Goal: Task Accomplishment & Management: Use online tool/utility

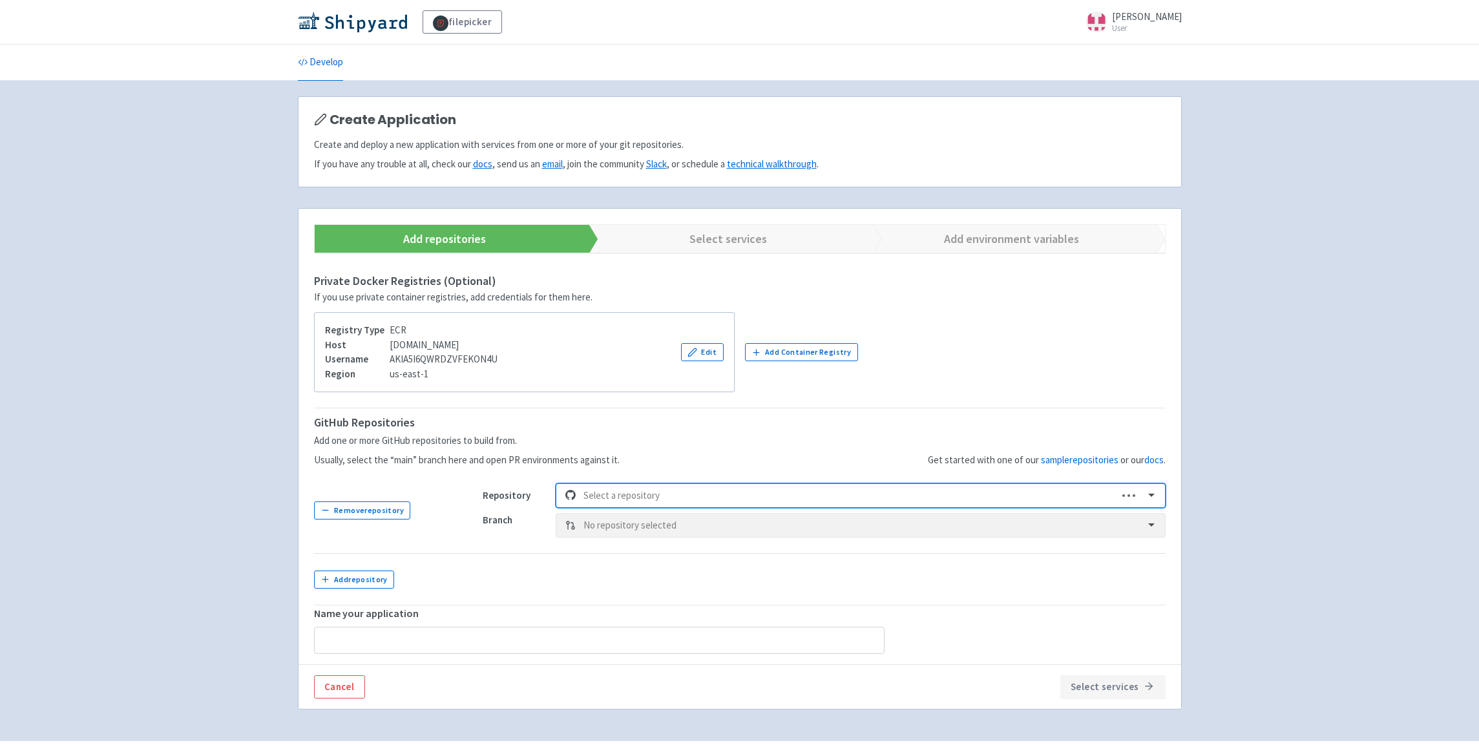
click at [818, 499] on div at bounding box center [846, 495] width 527 height 17
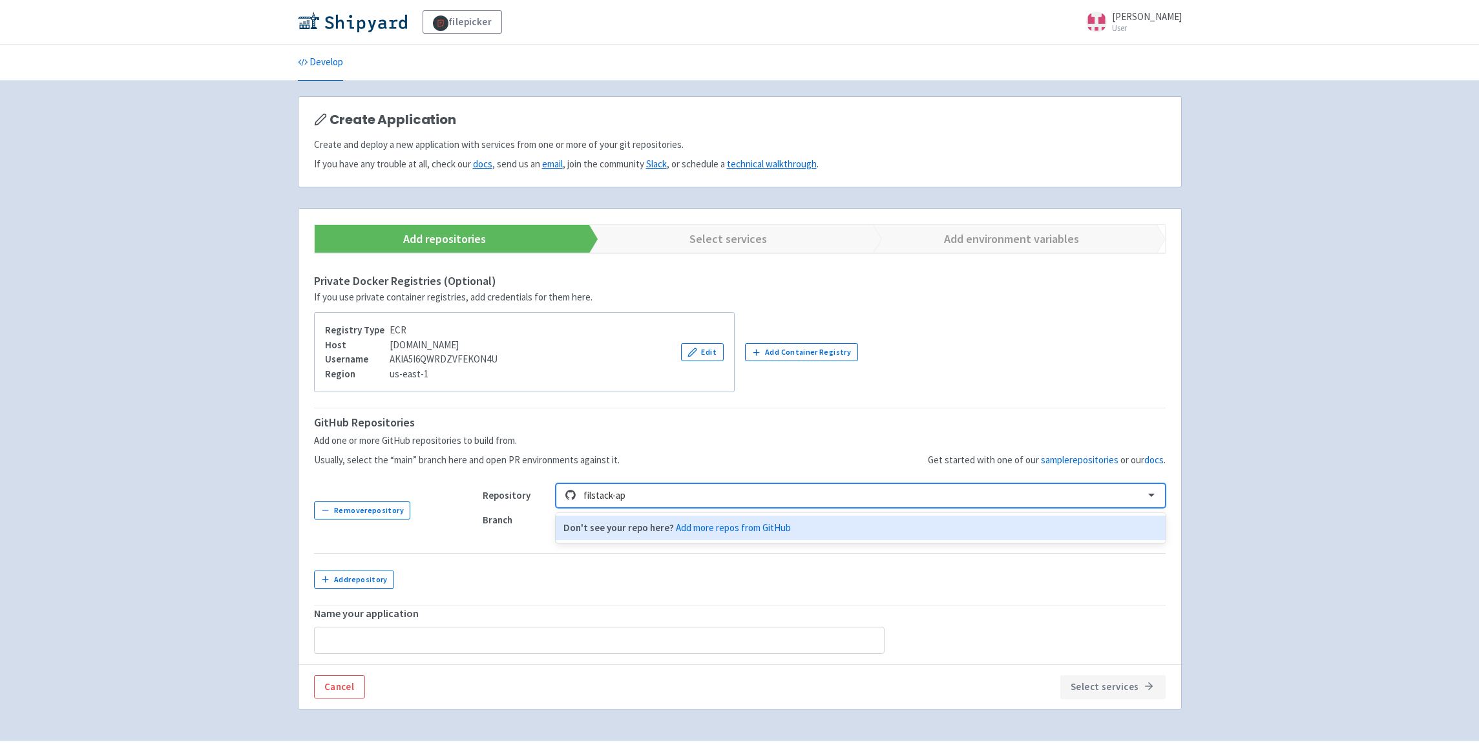
type input "filstack-api"
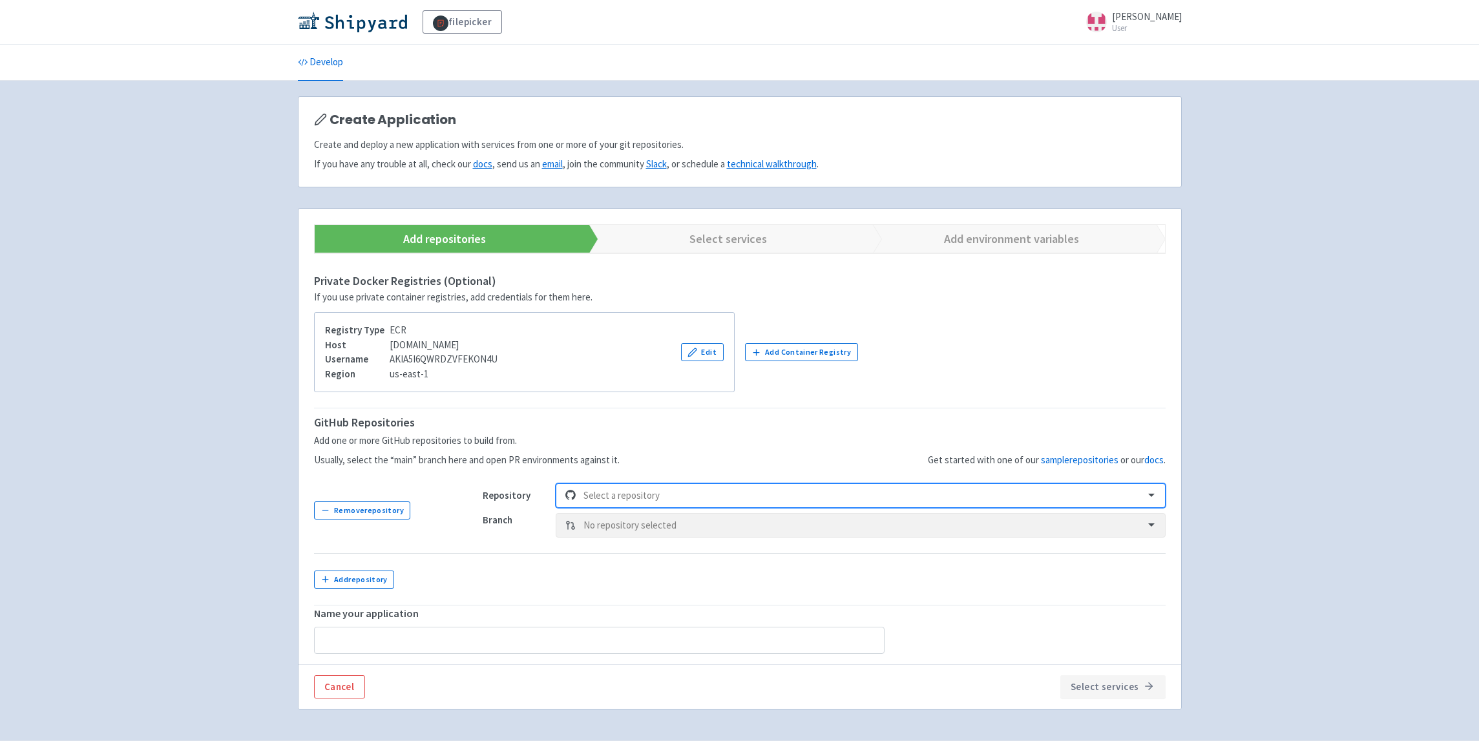
click at [693, 499] on div at bounding box center [859, 495] width 552 height 17
click at [688, 498] on div at bounding box center [859, 495] width 552 height 17
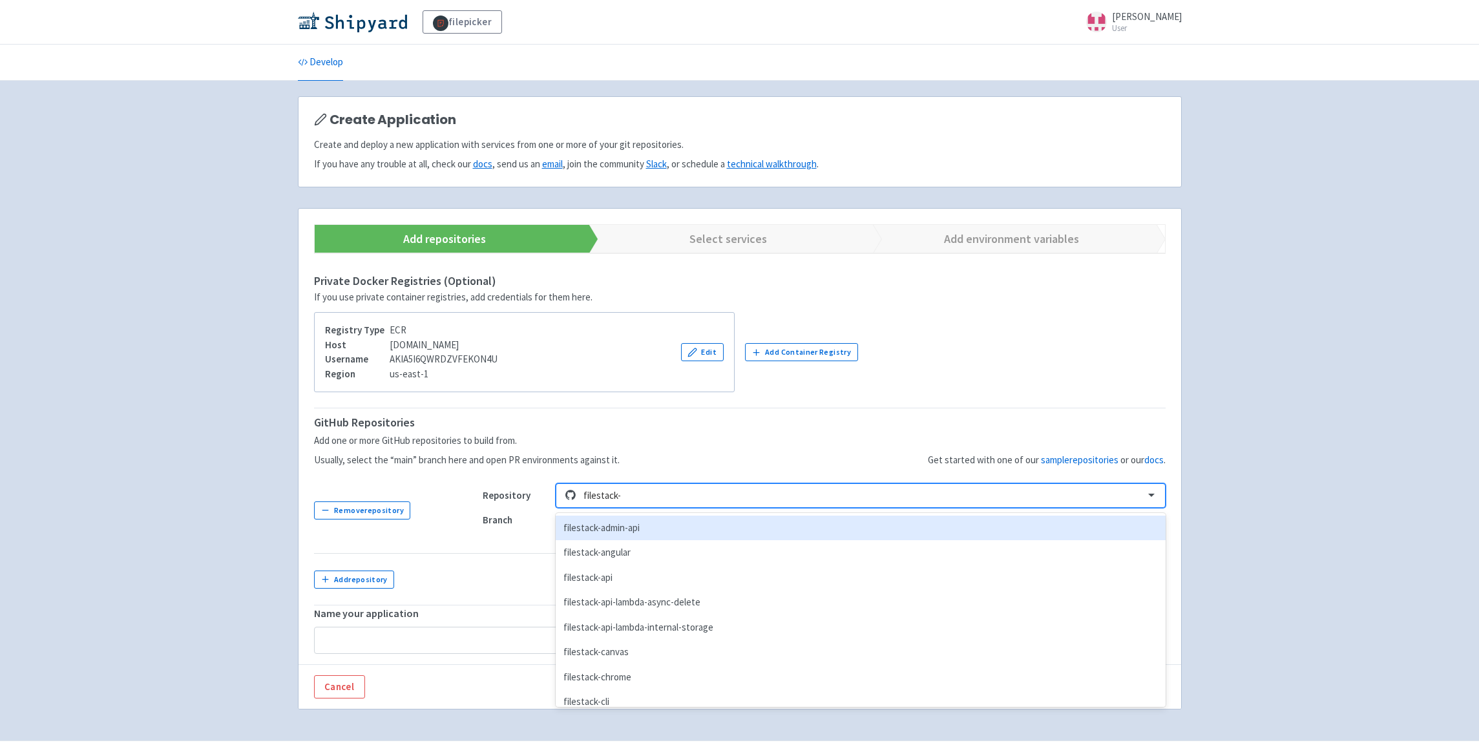
type input "filestack-a"
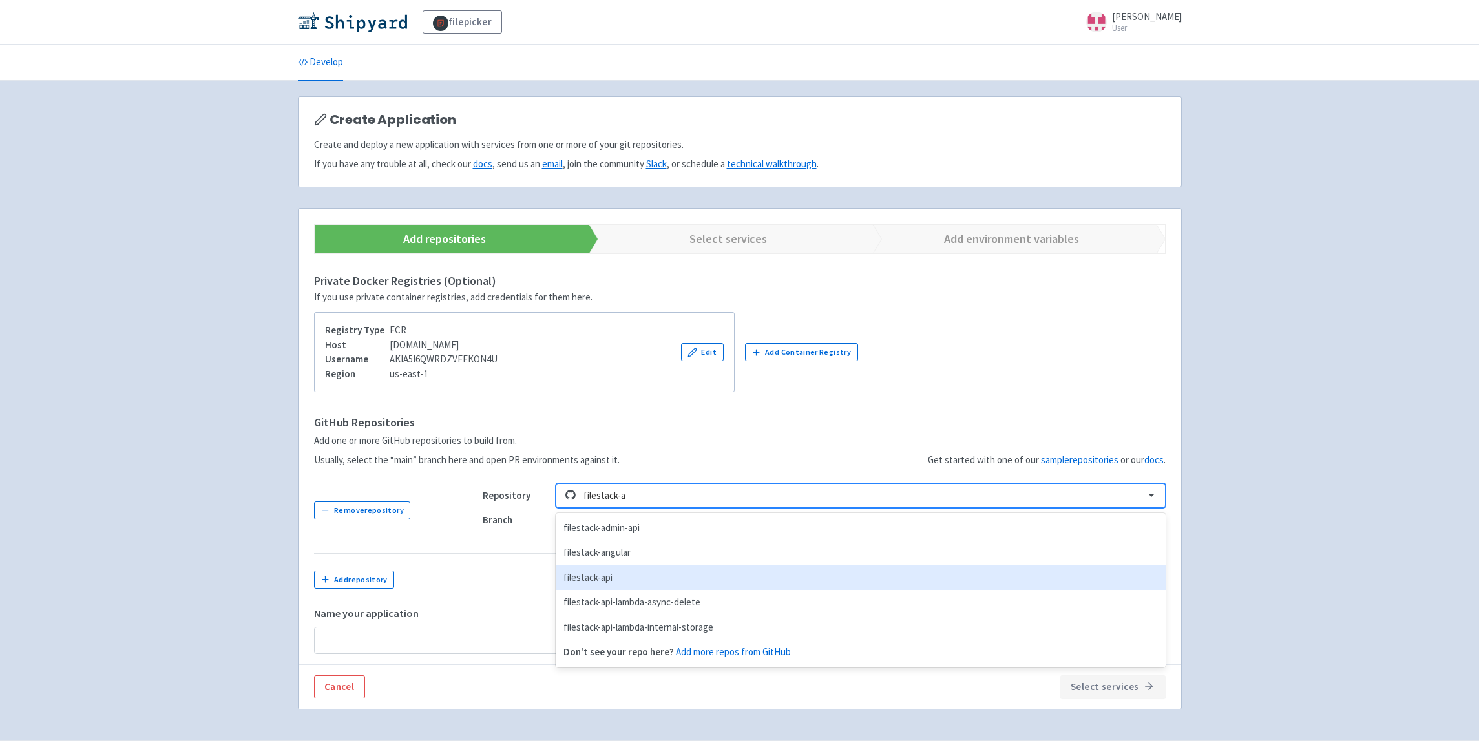
click at [626, 574] on div "filestack-api" at bounding box center [860, 577] width 609 height 25
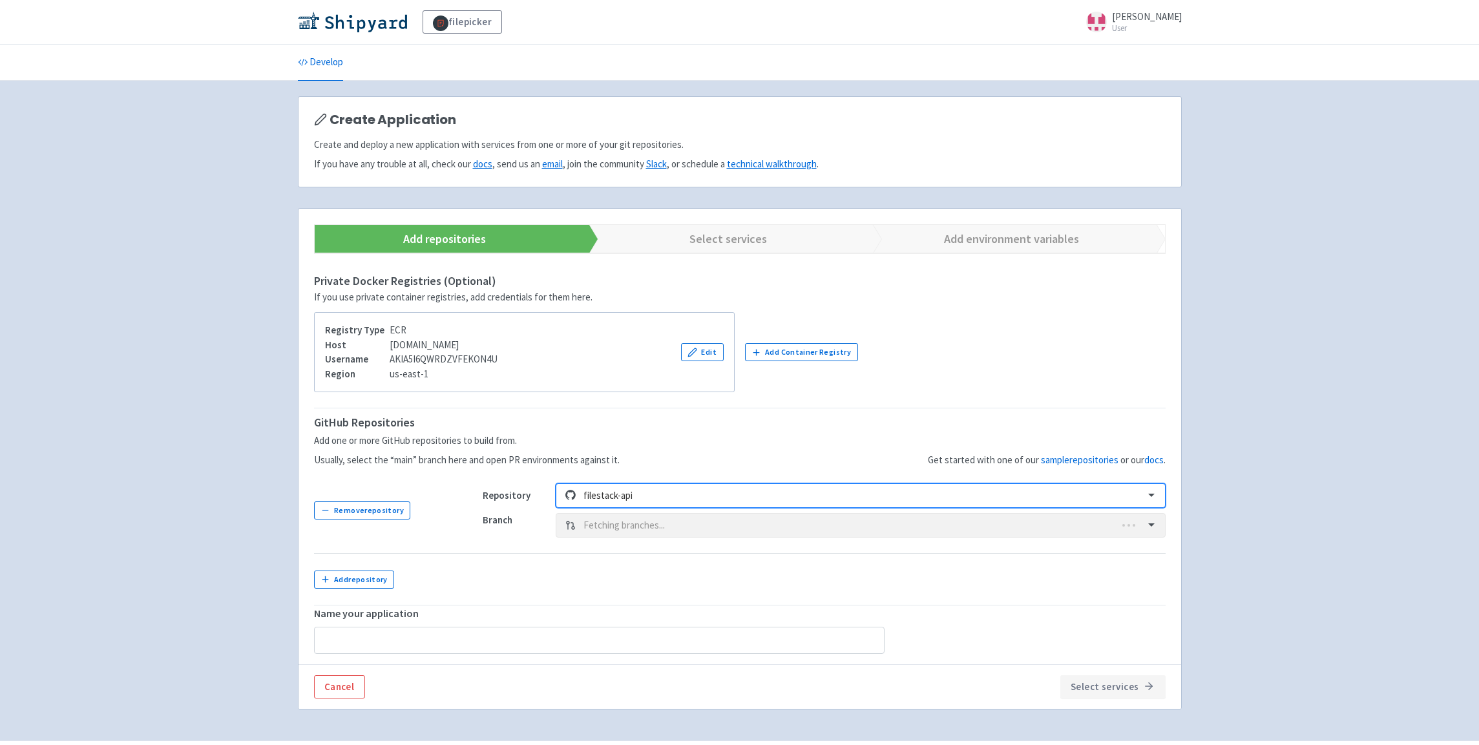
type input "filestack-api"
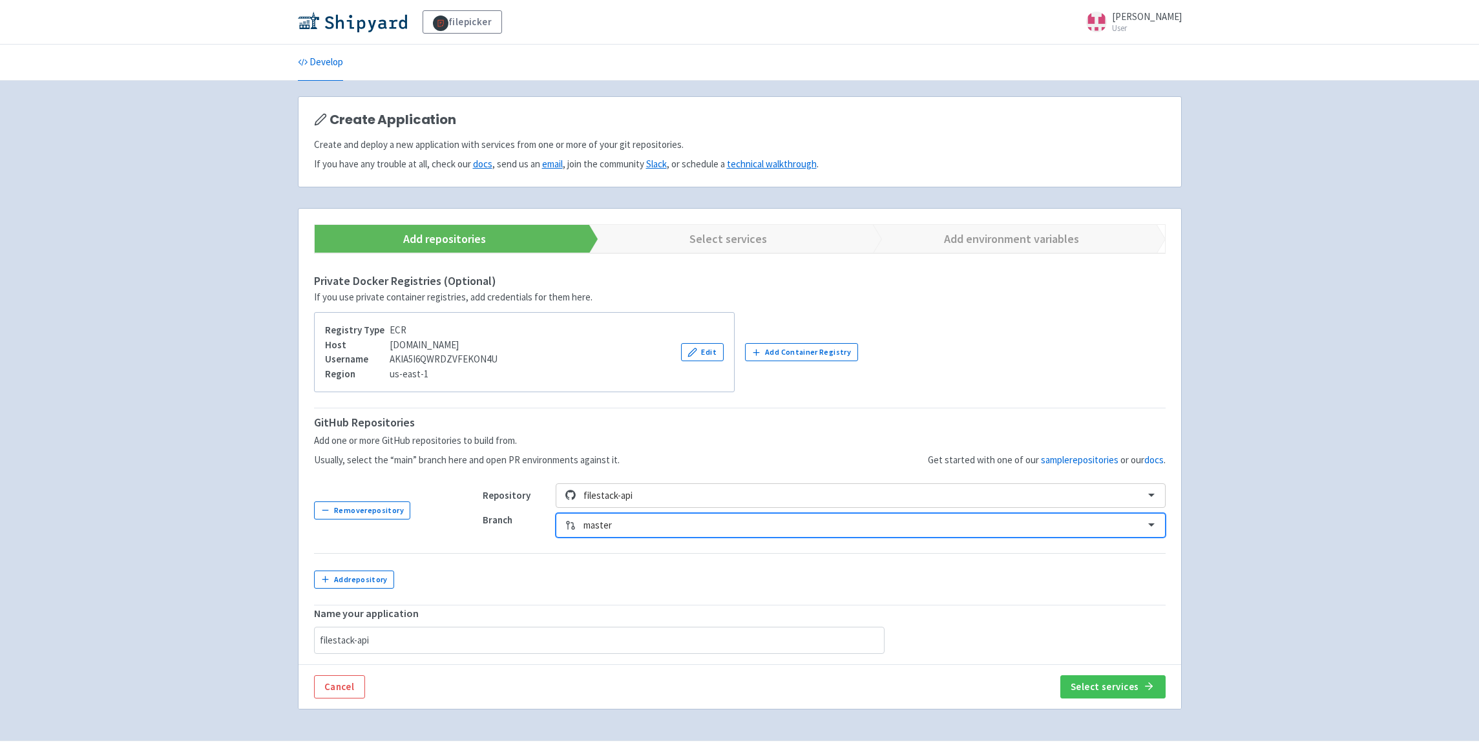
click at [689, 525] on div at bounding box center [859, 525] width 552 height 17
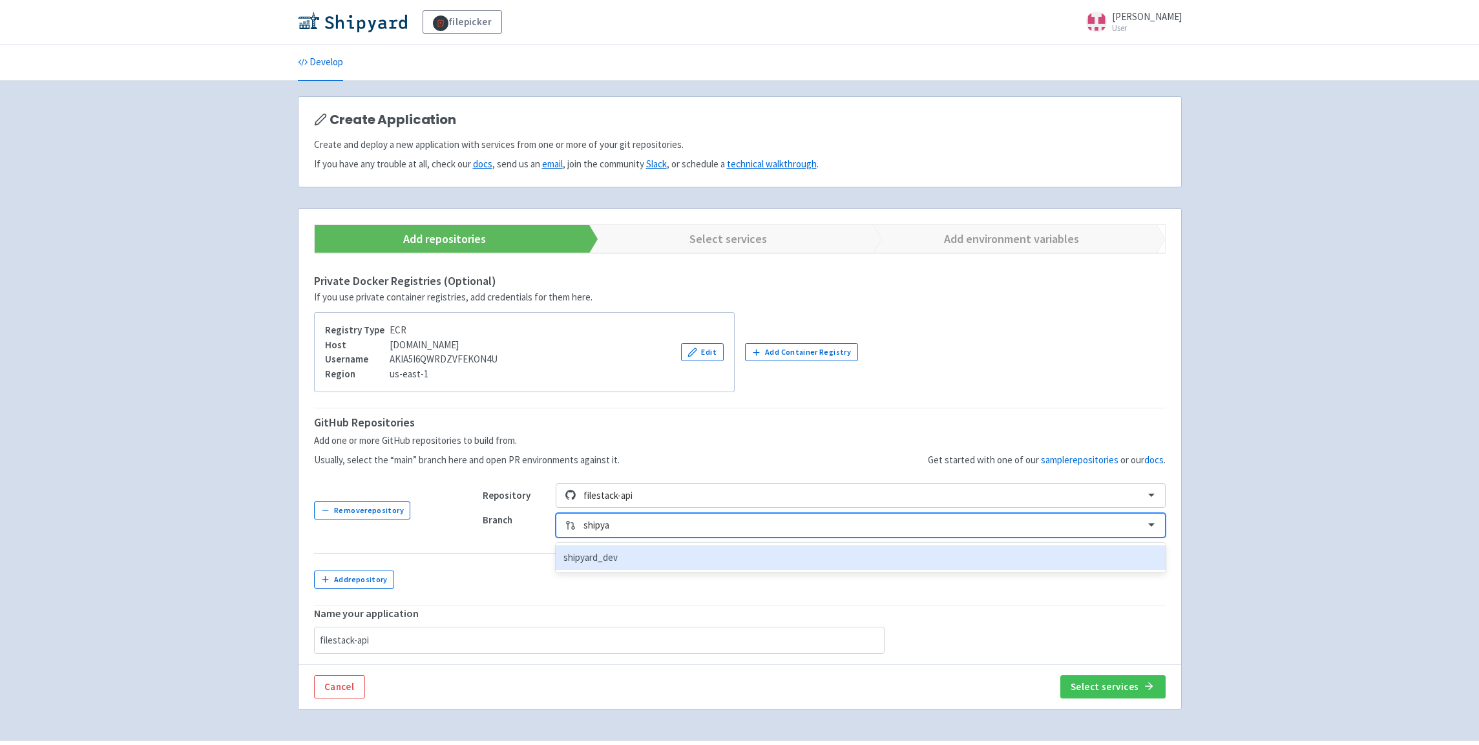
type input "shipyar"
click at [643, 556] on div "shipyard_dev" at bounding box center [860, 557] width 609 height 25
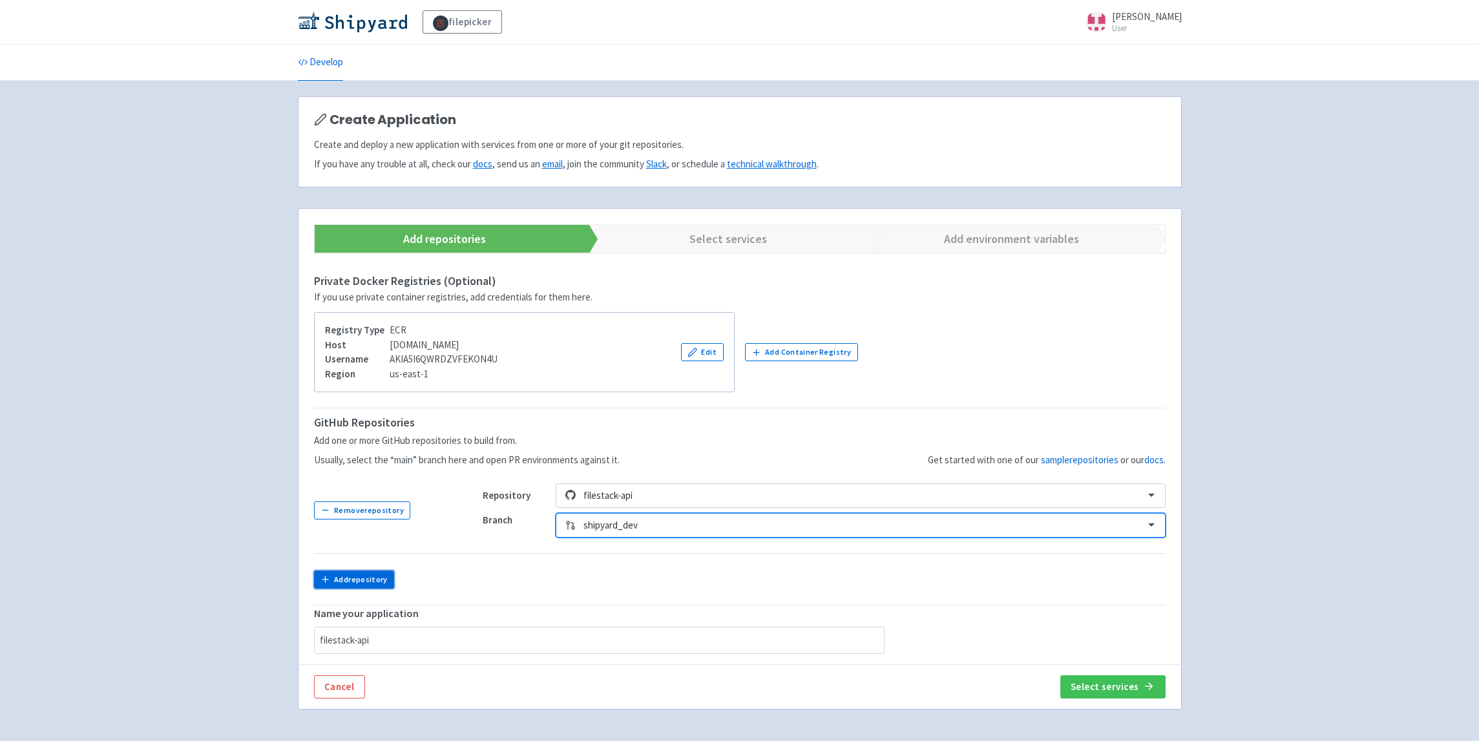
click at [392, 573] on button "Add repository" at bounding box center [354, 580] width 81 height 18
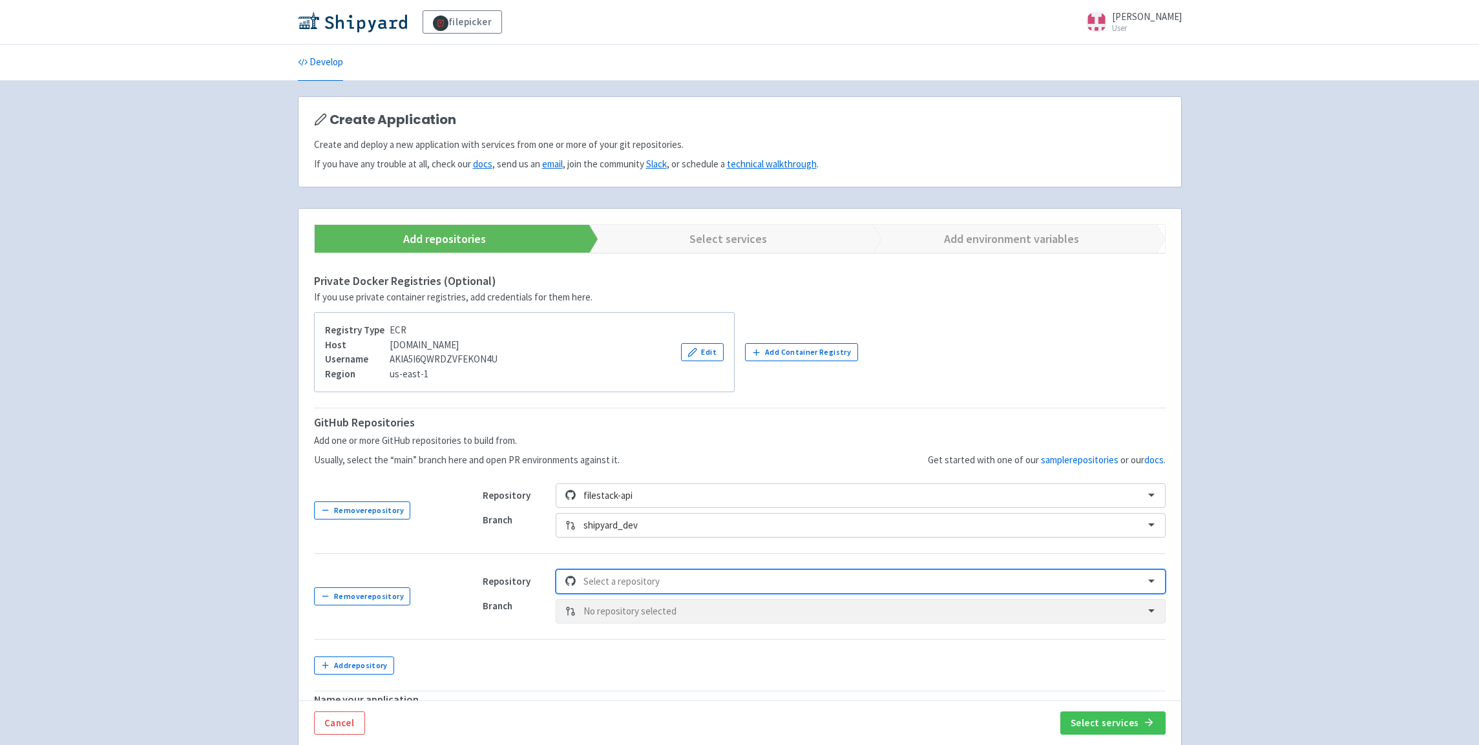
click at [673, 578] on div "option , selected. Select is focused ,type to refine list, press Down to open t…" at bounding box center [860, 581] width 609 height 25
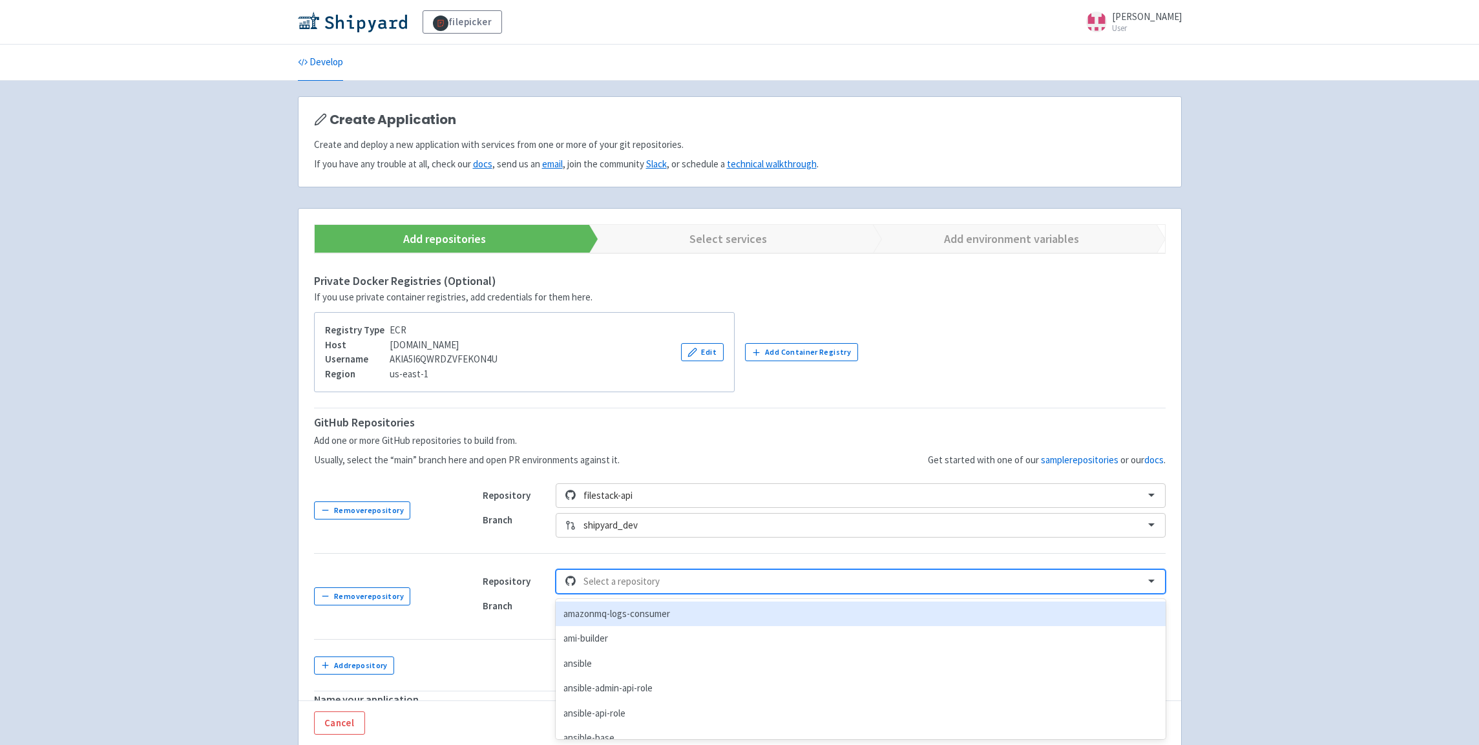
scroll to position [53, 0]
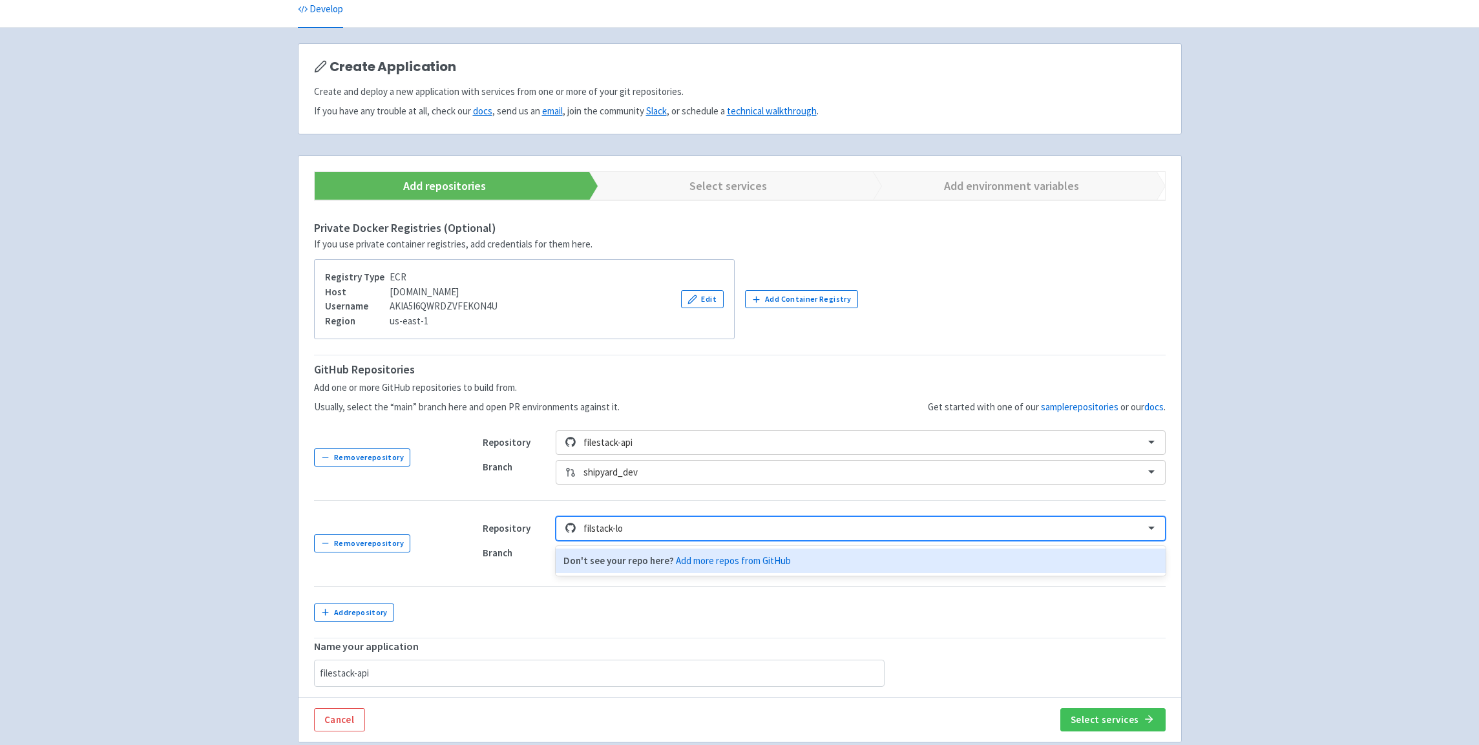
type input "filestack-lo"
click at [668, 560] on div "filestack-local-environment" at bounding box center [860, 561] width 609 height 25
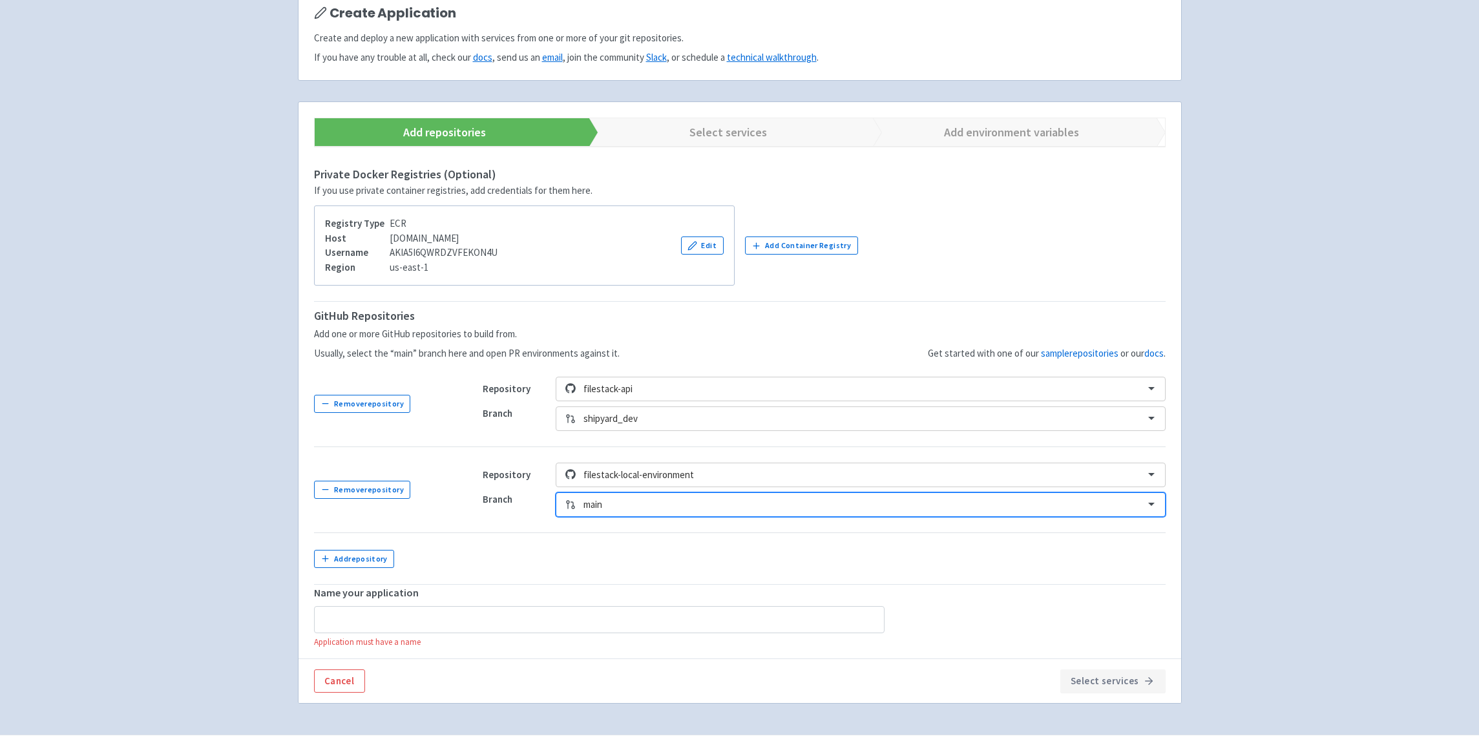
scroll to position [137, 0]
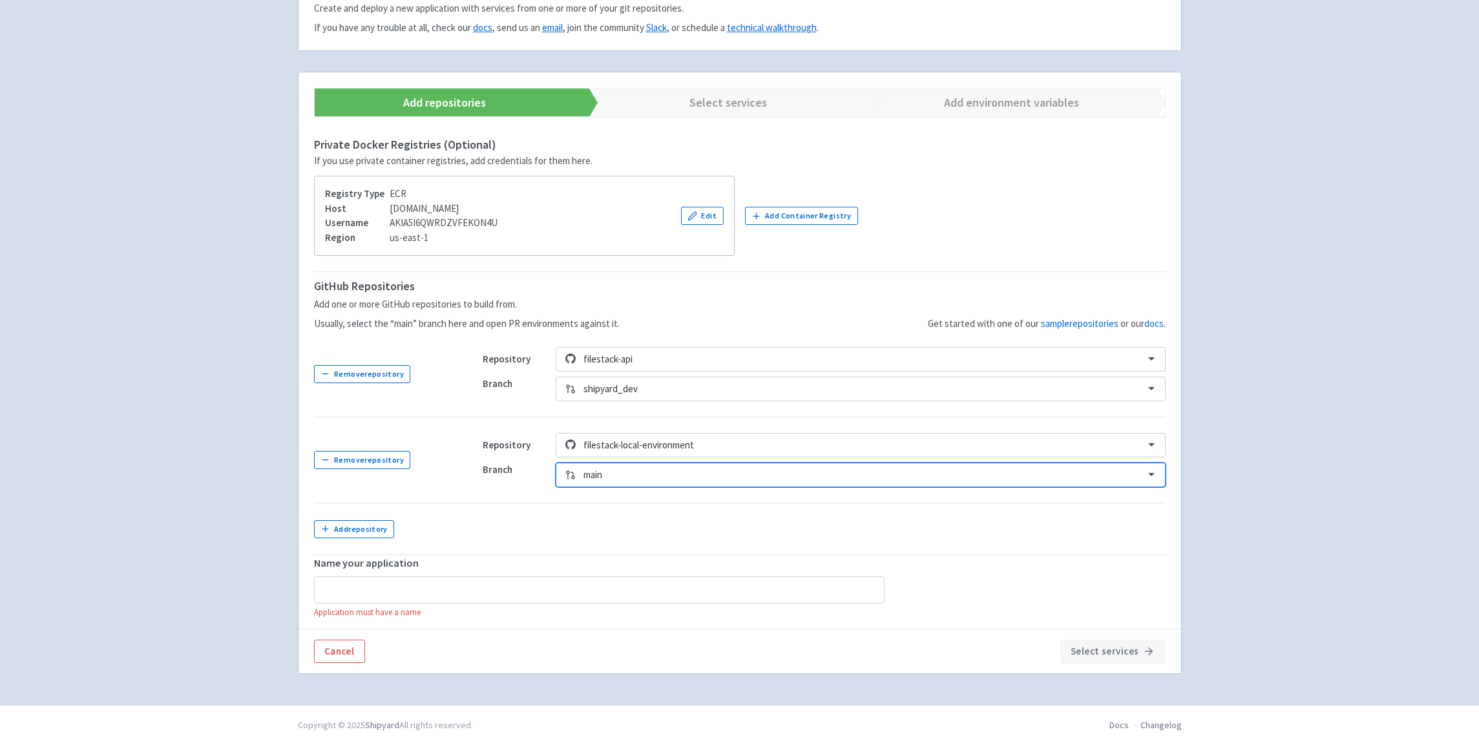
click at [794, 468] on div at bounding box center [859, 475] width 552 height 17
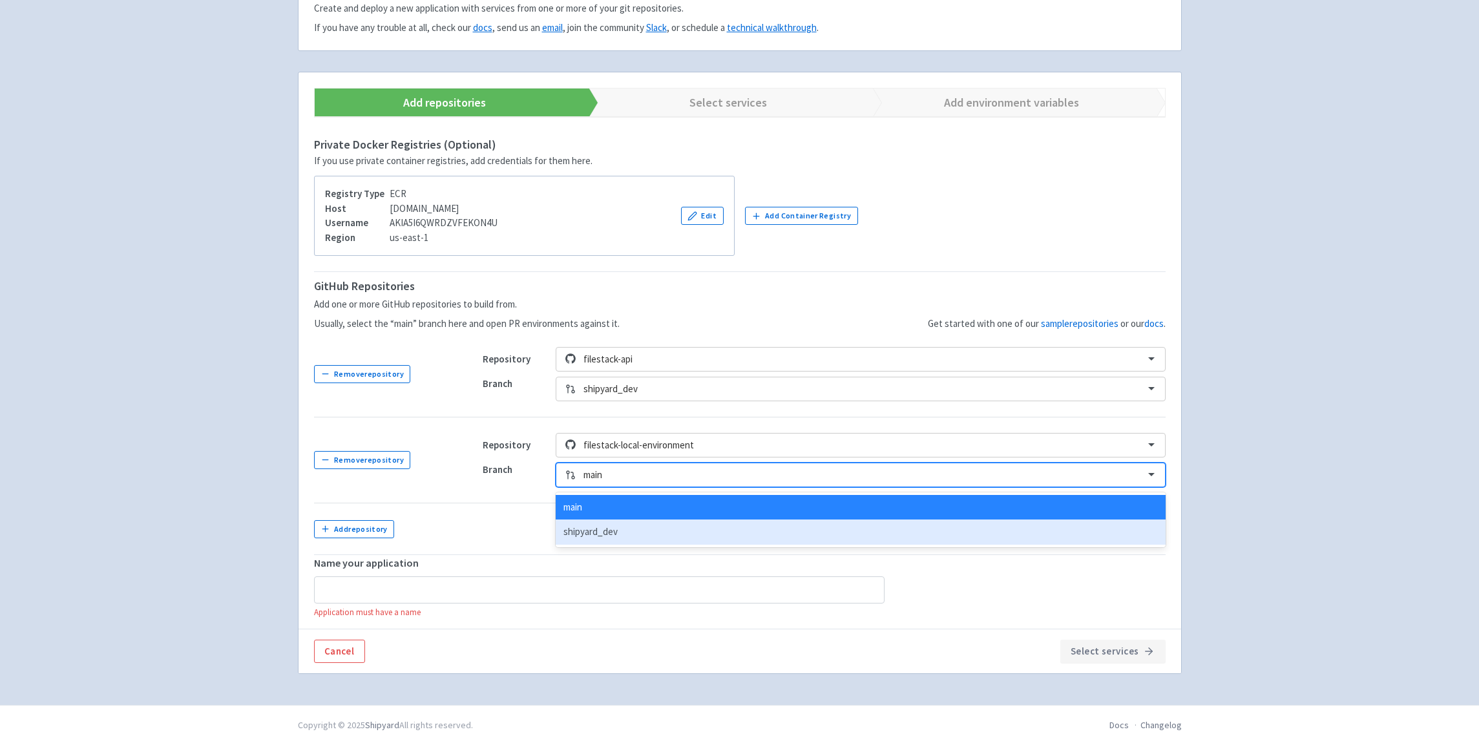
click at [746, 531] on div "shipyard_dev" at bounding box center [860, 532] width 609 height 25
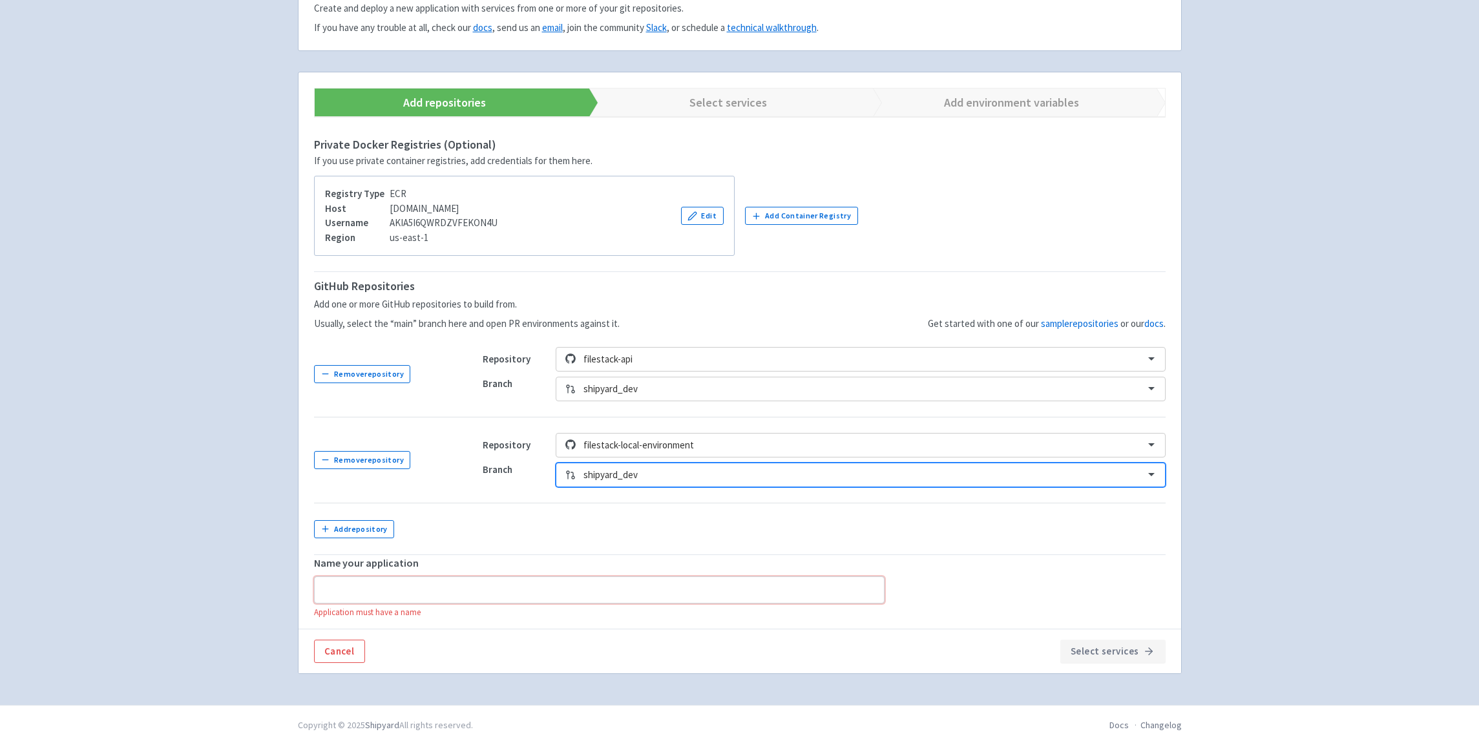
click at [400, 590] on input "text" at bounding box center [599, 589] width 571 height 27
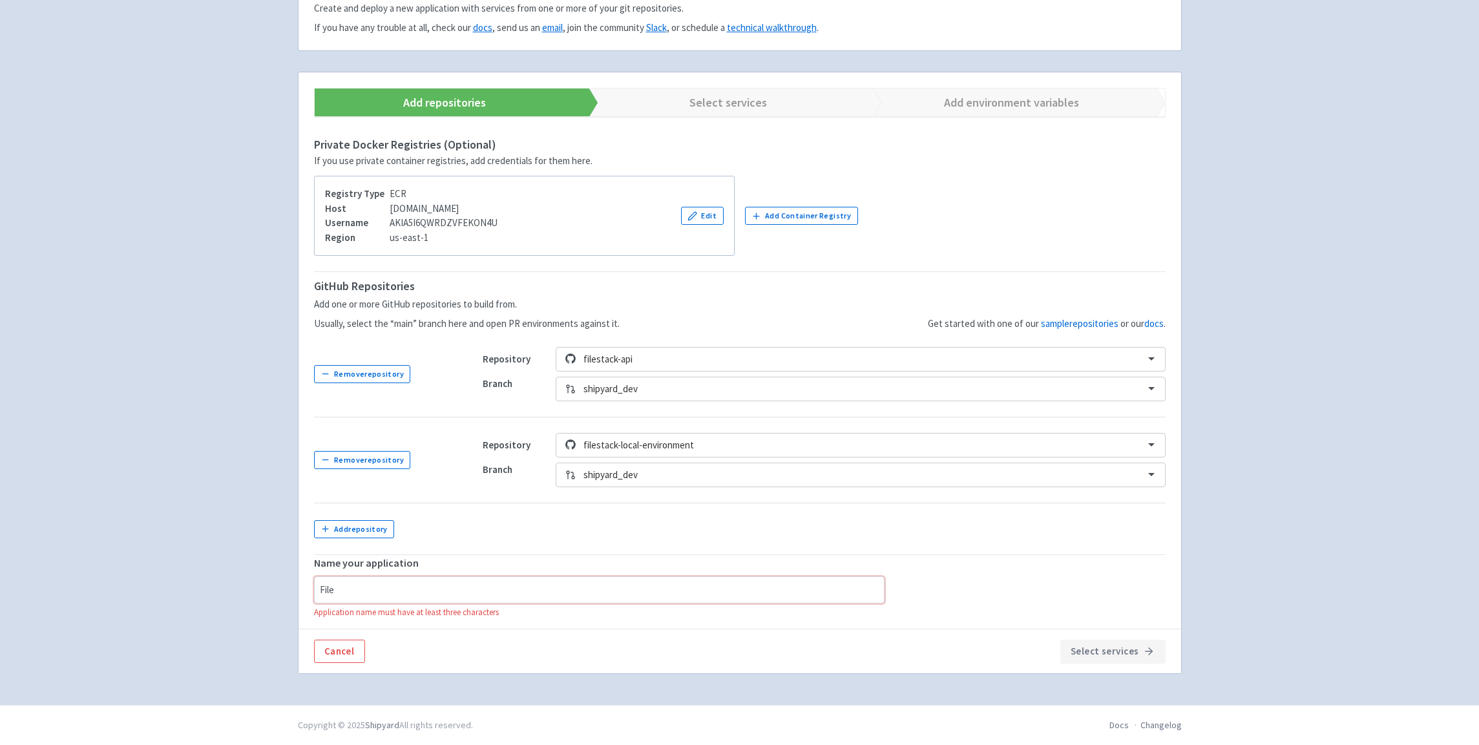
scroll to position [121, 0]
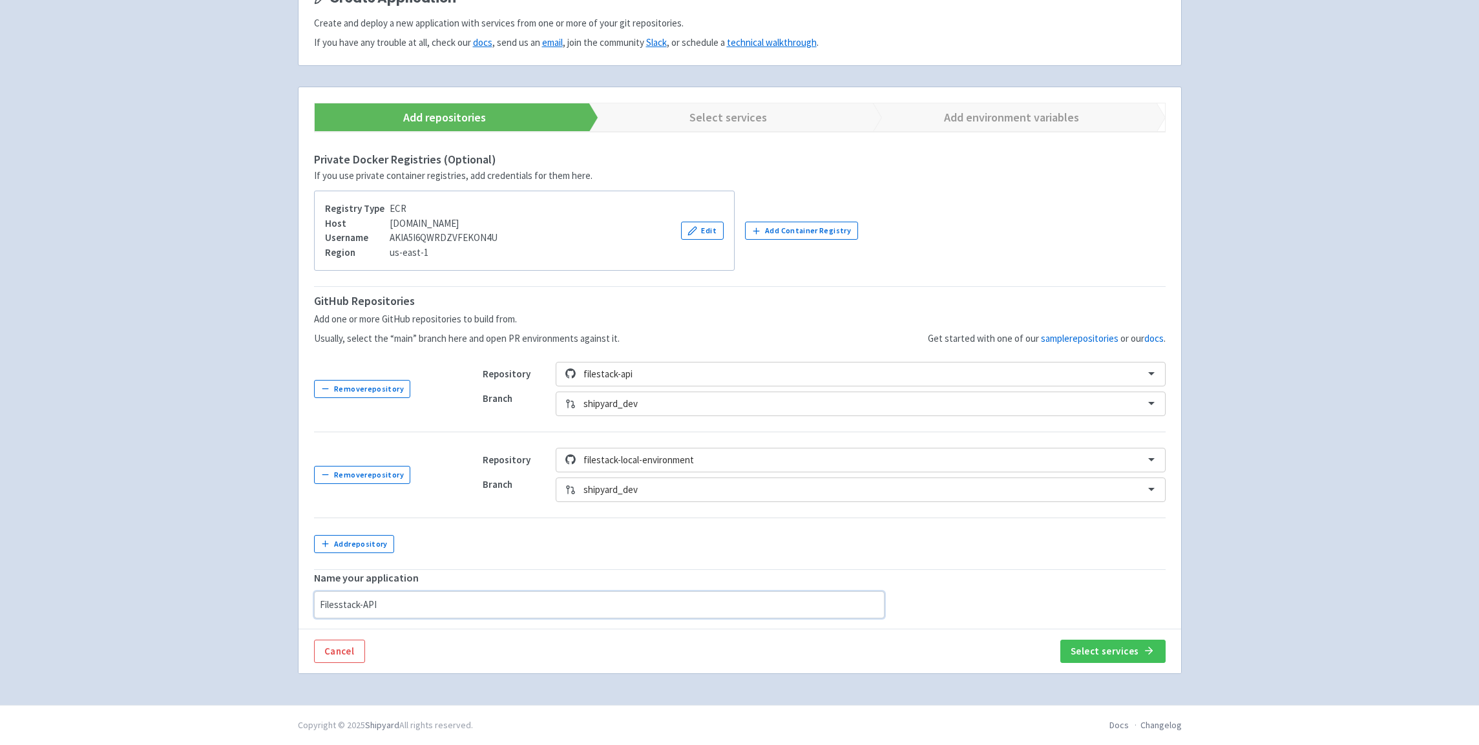
click at [341, 604] on input "Filesstack-API" at bounding box center [599, 604] width 571 height 27
type input "Filestack-API"
click at [1138, 650] on button "Select services" at bounding box center [1112, 651] width 105 height 23
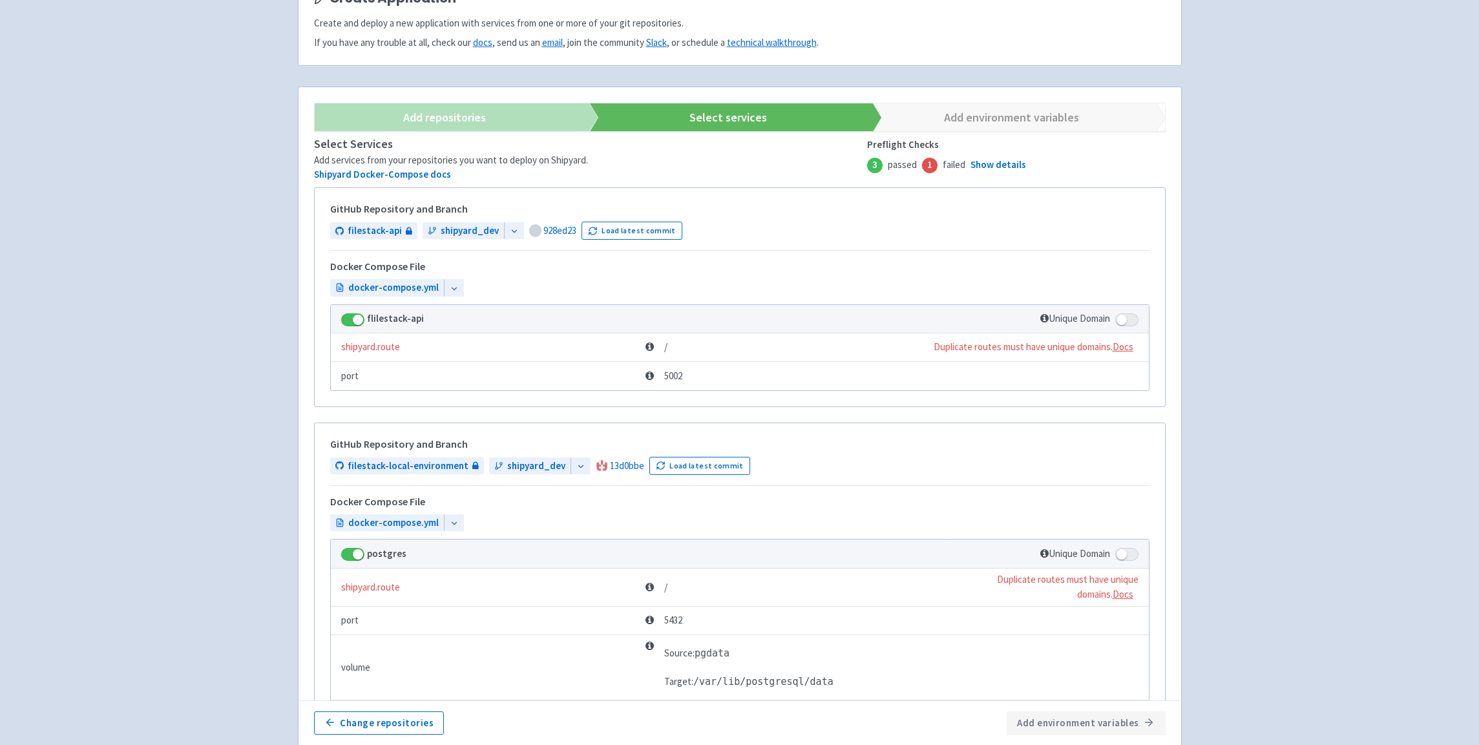
click at [1132, 318] on span at bounding box center [1126, 319] width 23 height 13
click at [1124, 318] on input "checkbox" at bounding box center [1119, 315] width 8 height 8
checkbox input "true"
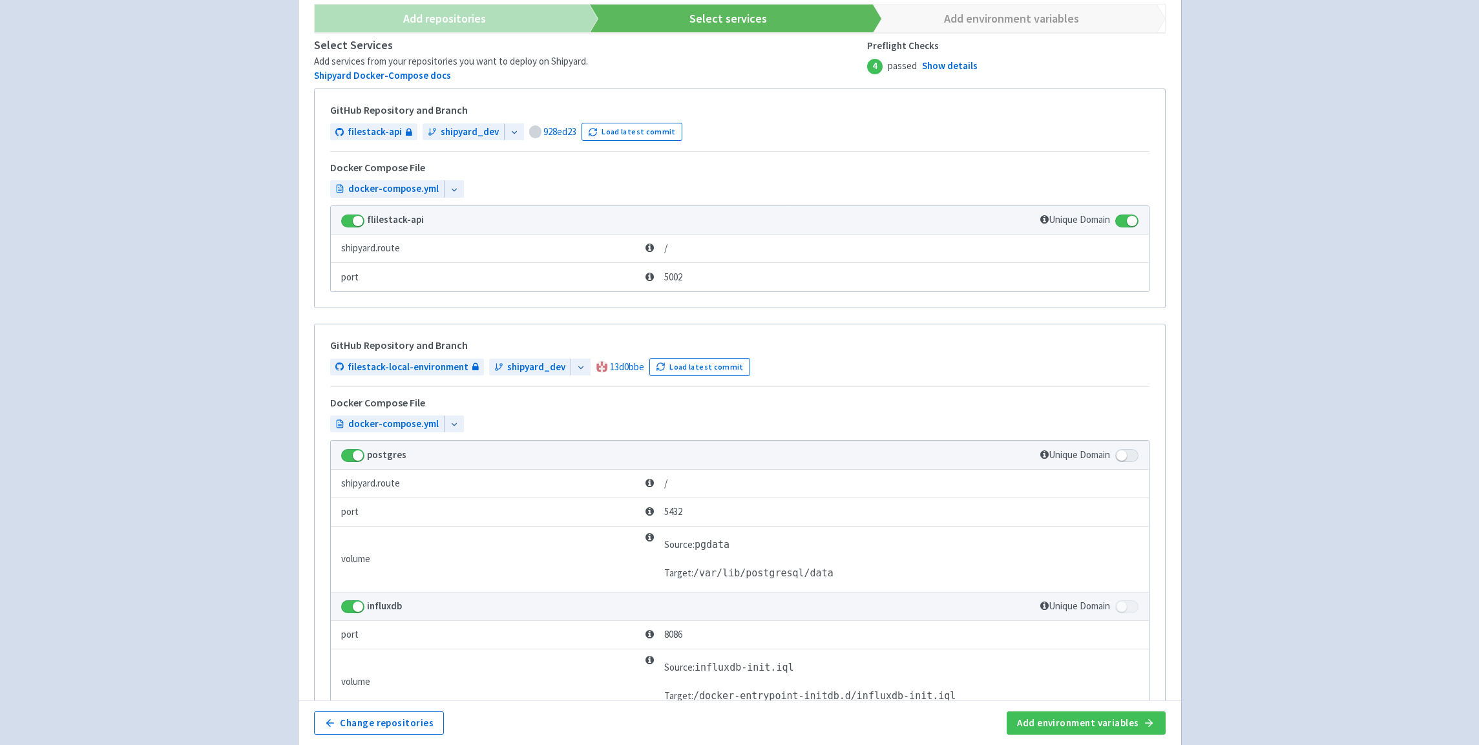
click at [1126, 457] on span at bounding box center [1126, 455] width 23 height 13
click at [1124, 456] on input "checkbox" at bounding box center [1119, 452] width 8 height 8
checkbox input "true"
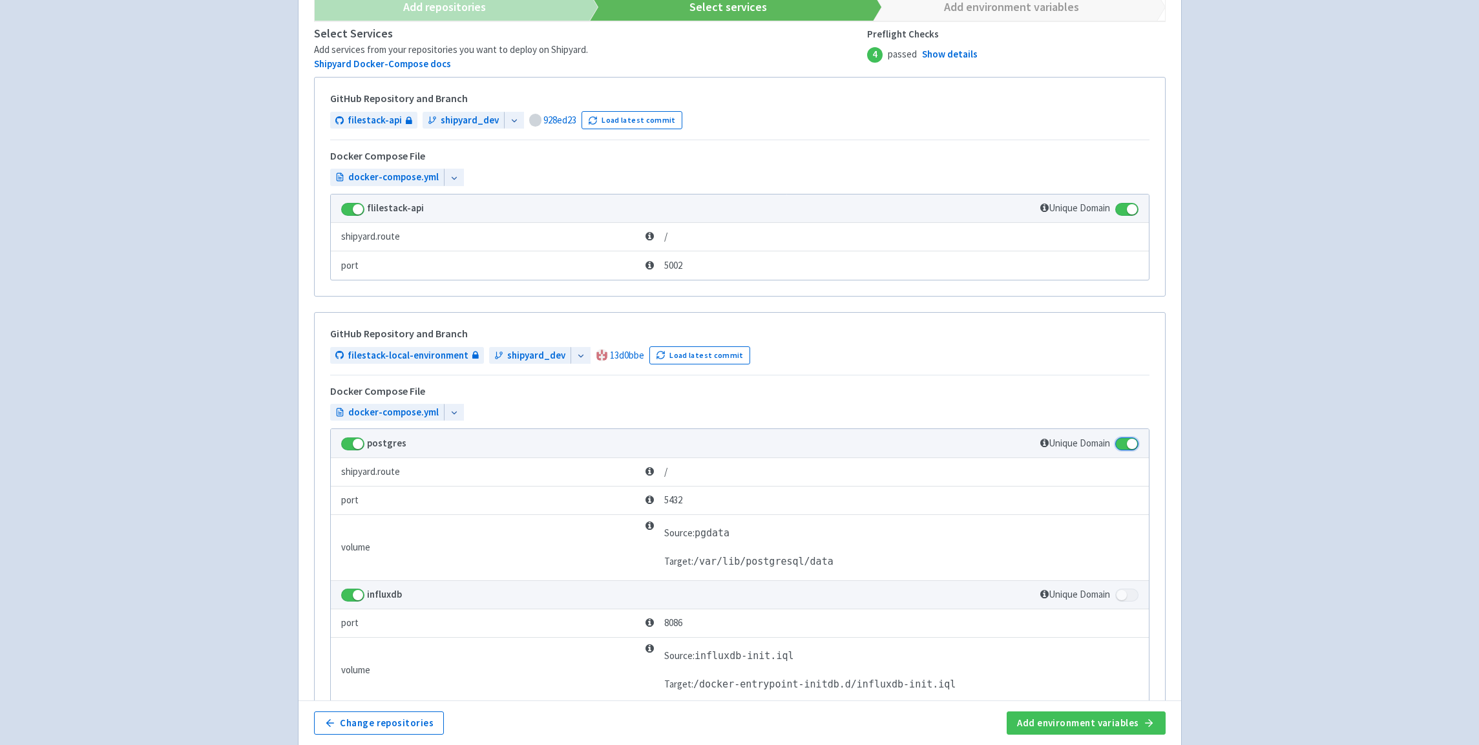
scroll to position [276, 0]
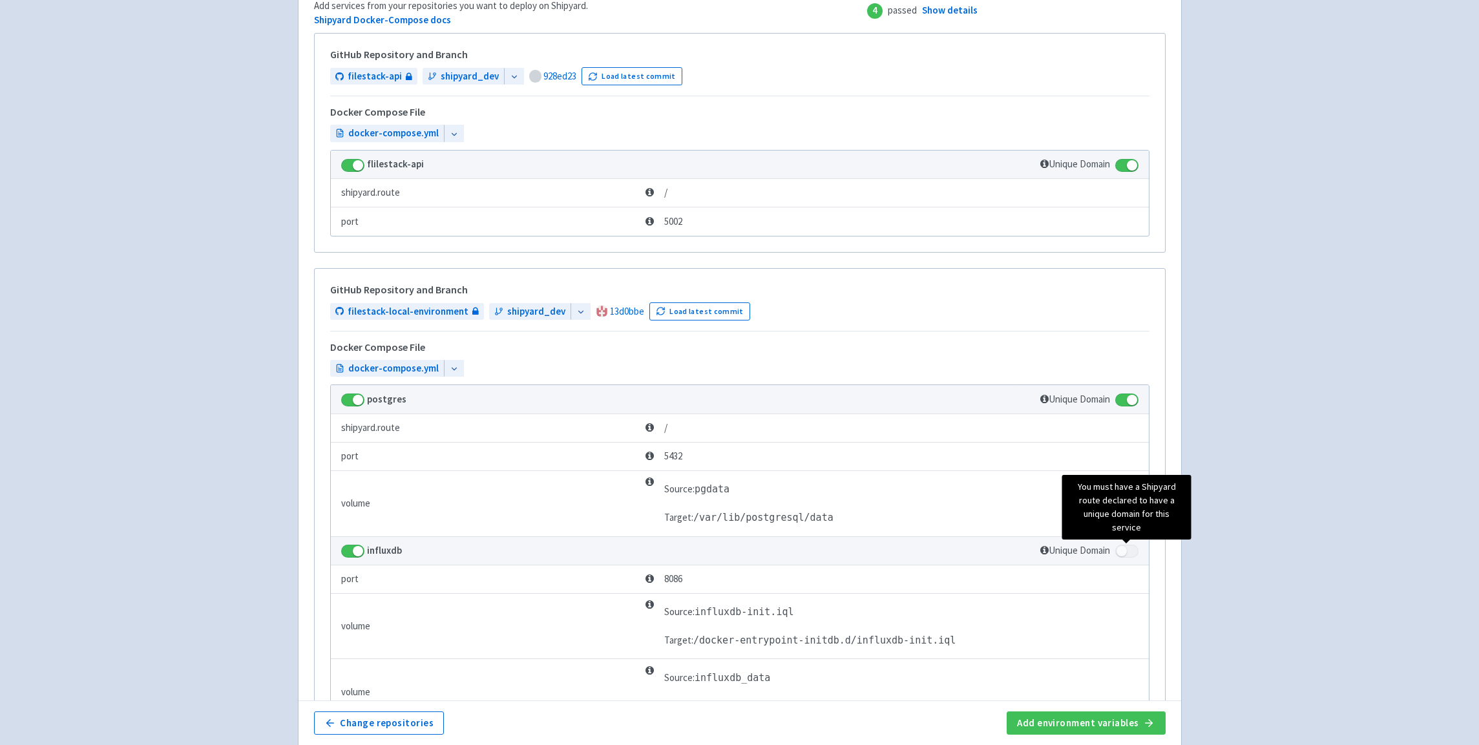
click at [1124, 555] on span at bounding box center [1126, 551] width 23 height 13
click at [1127, 551] on span at bounding box center [1126, 551] width 23 height 13
click at [1123, 546] on span at bounding box center [1126, 551] width 23 height 13
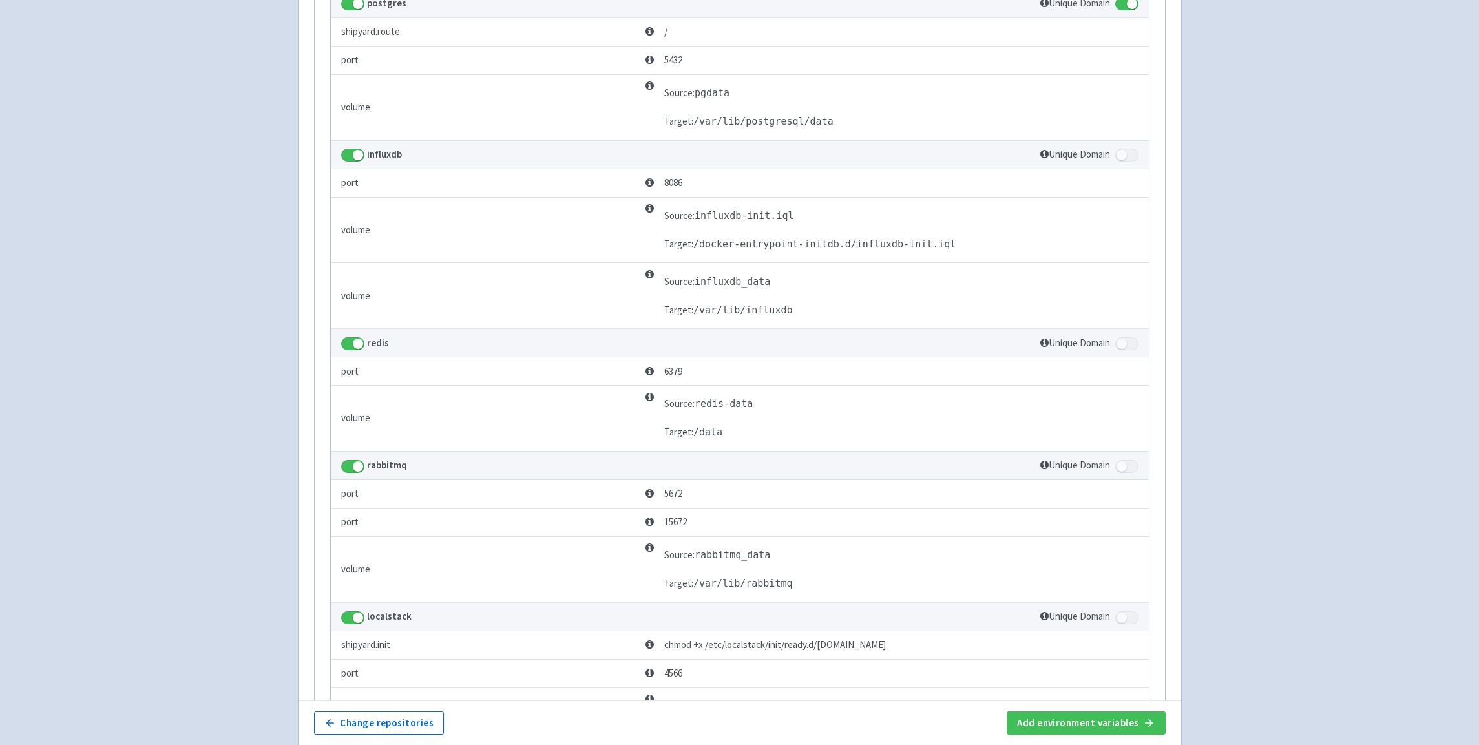
scroll to position [985, 0]
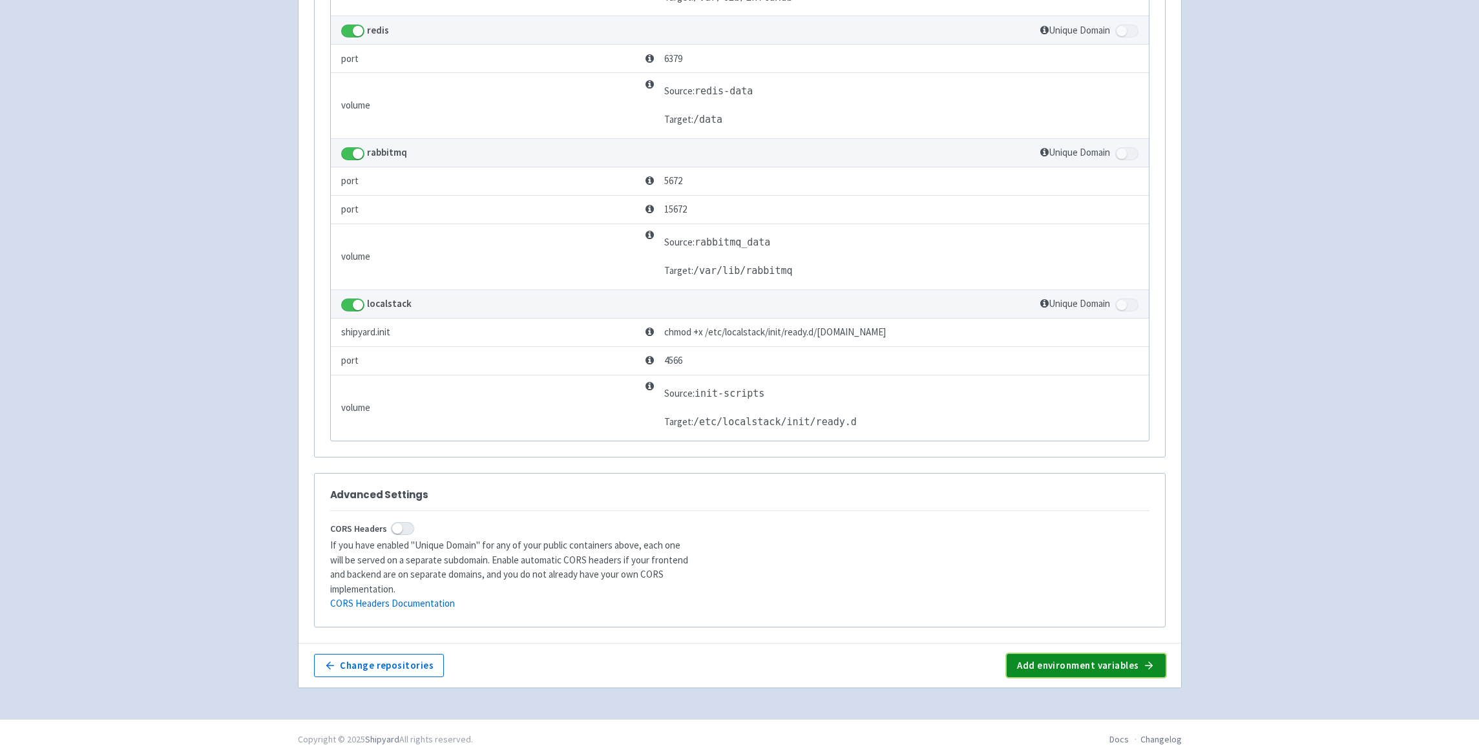
click at [1132, 654] on button "Add environment variables" at bounding box center [1086, 665] width 158 height 23
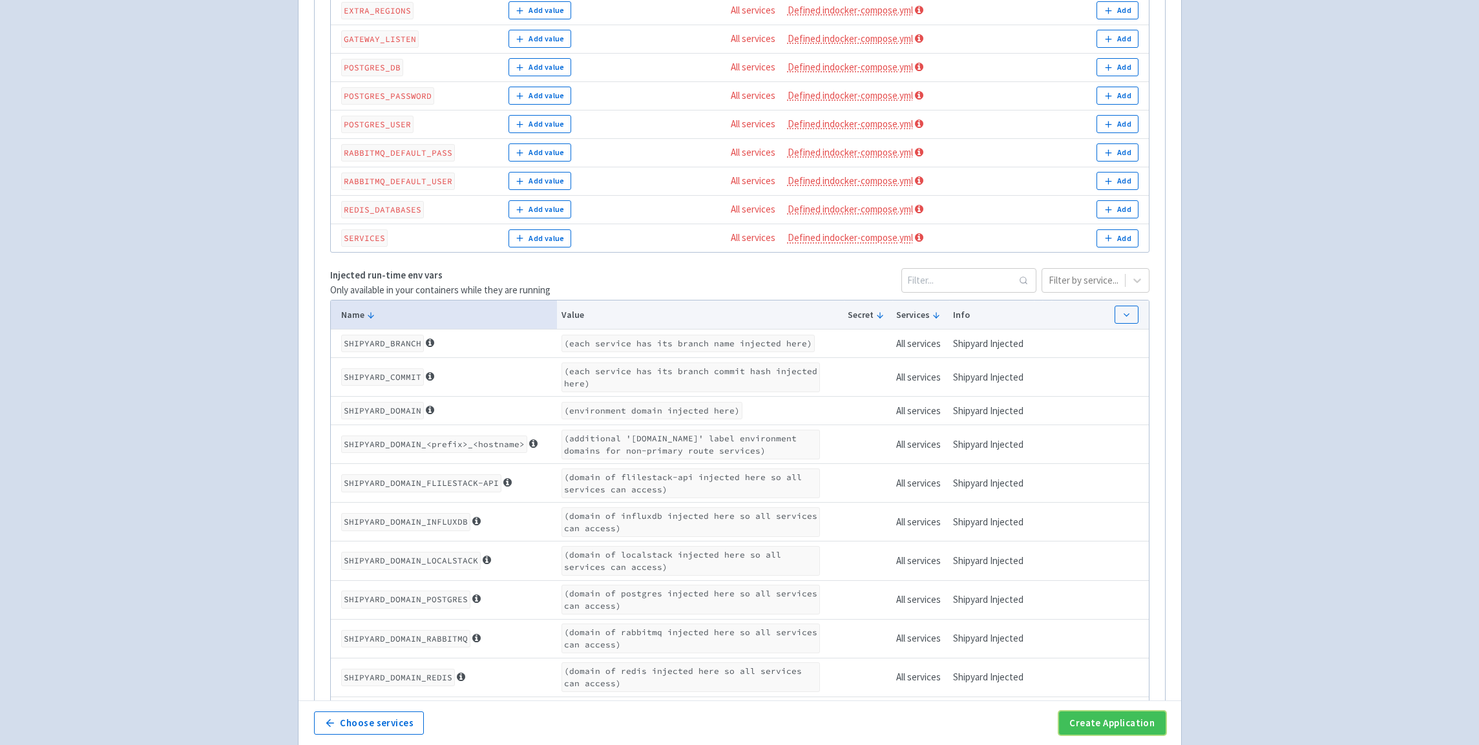
scroll to position [969, 0]
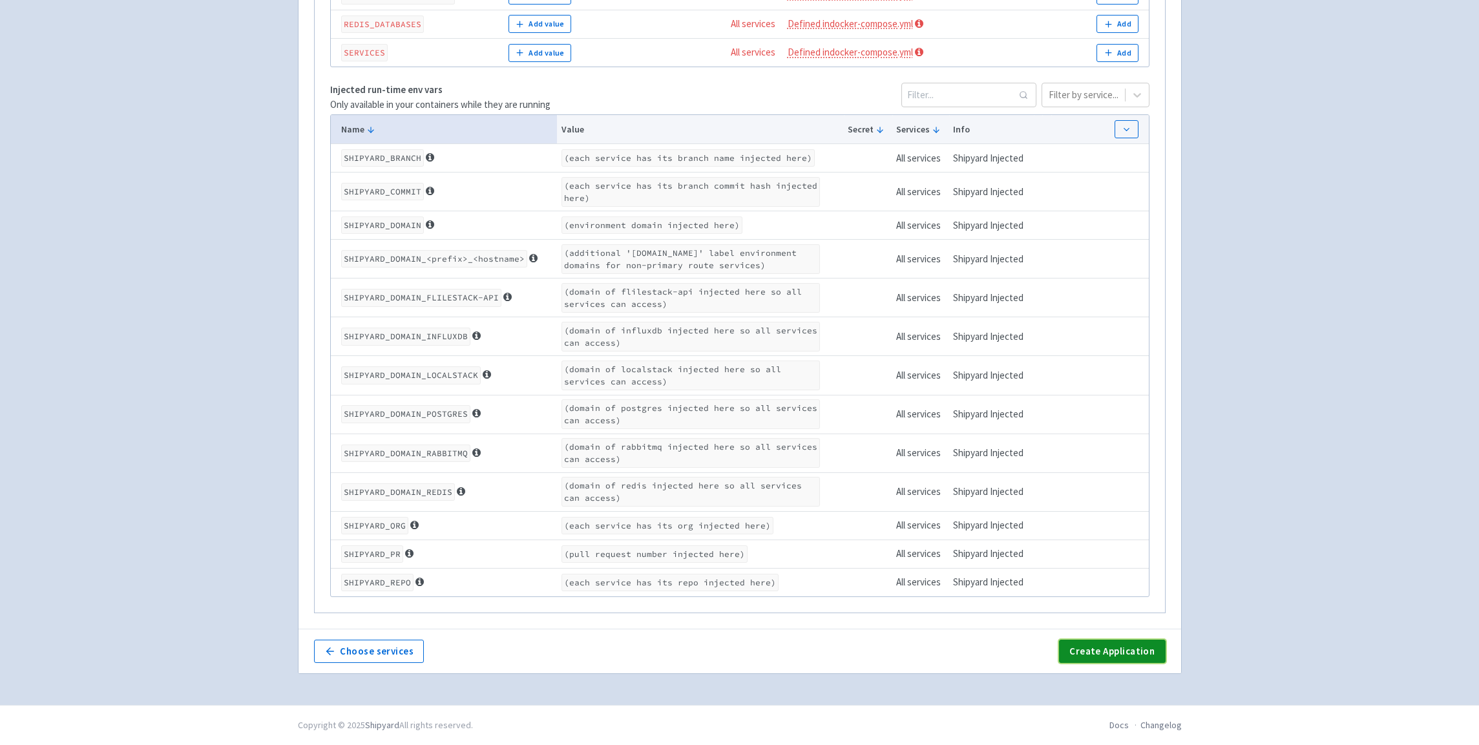
click at [1126, 648] on button "Create Application" at bounding box center [1112, 651] width 106 height 23
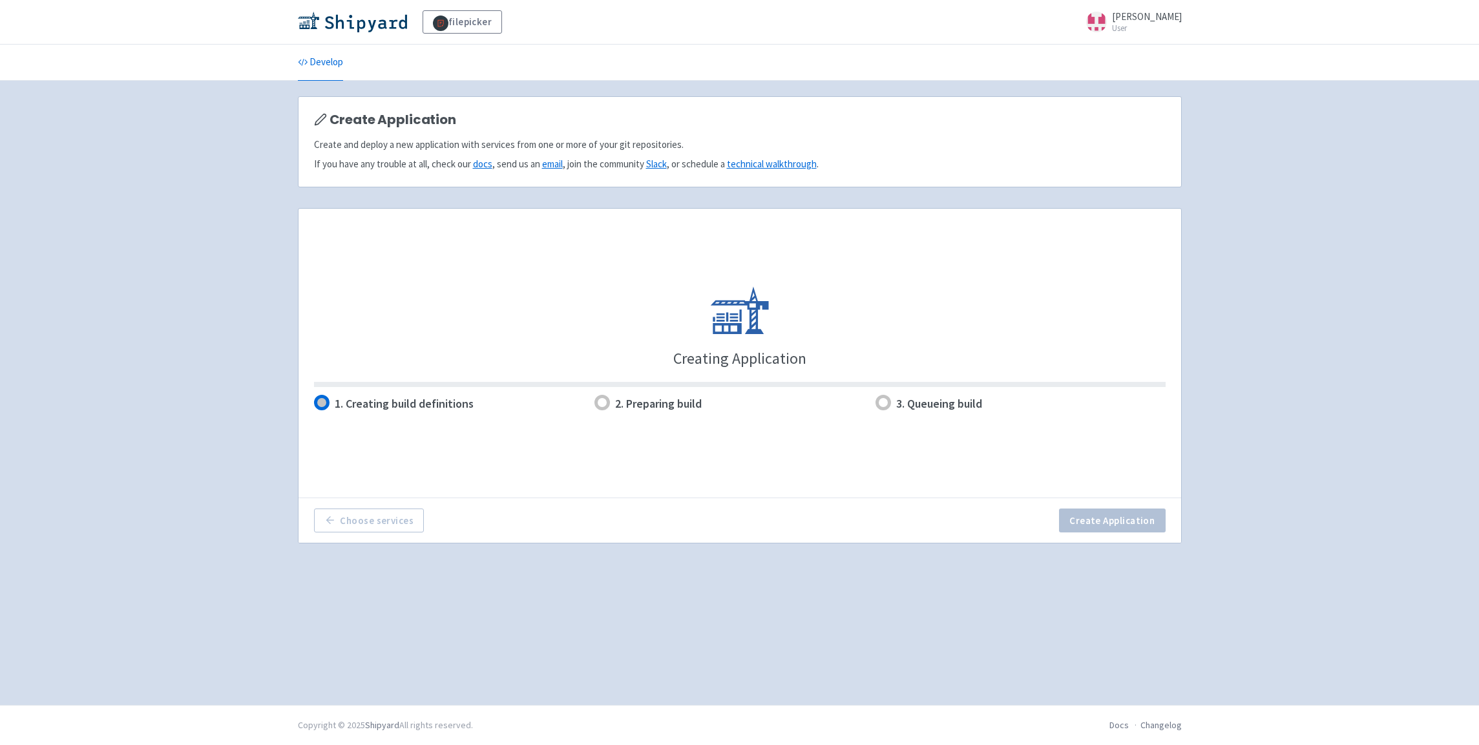
scroll to position [0, 0]
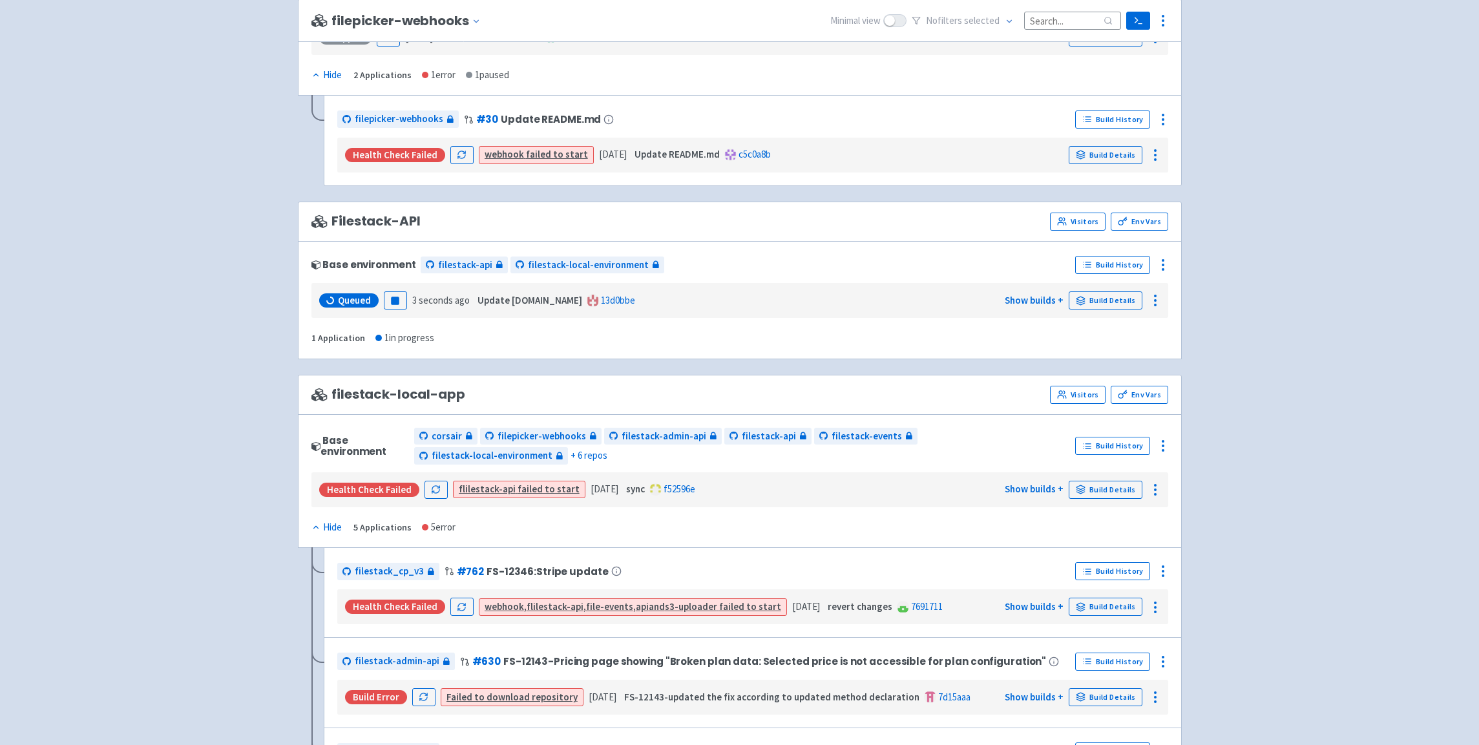
scroll to position [772, 0]
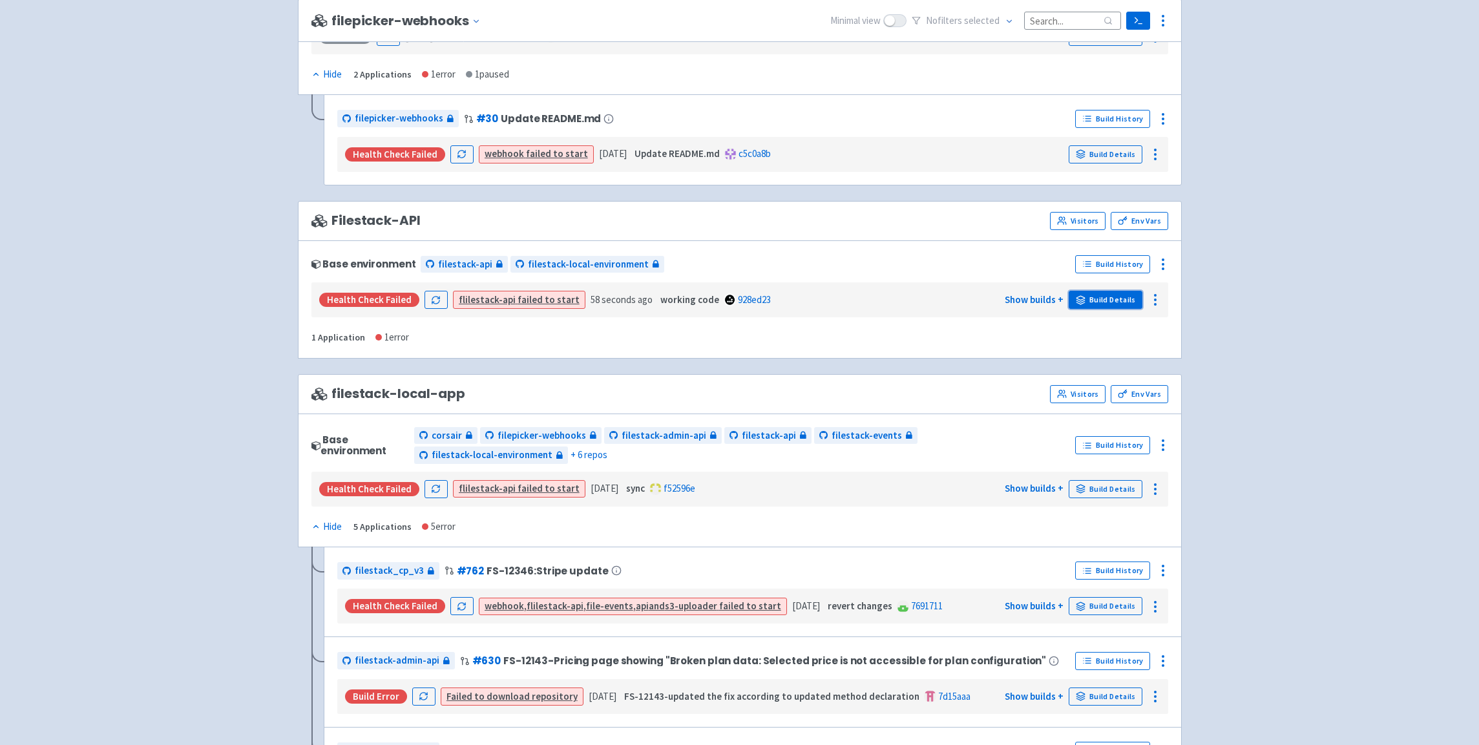
click at [1117, 300] on link "Build Details" at bounding box center [1106, 300] width 74 height 18
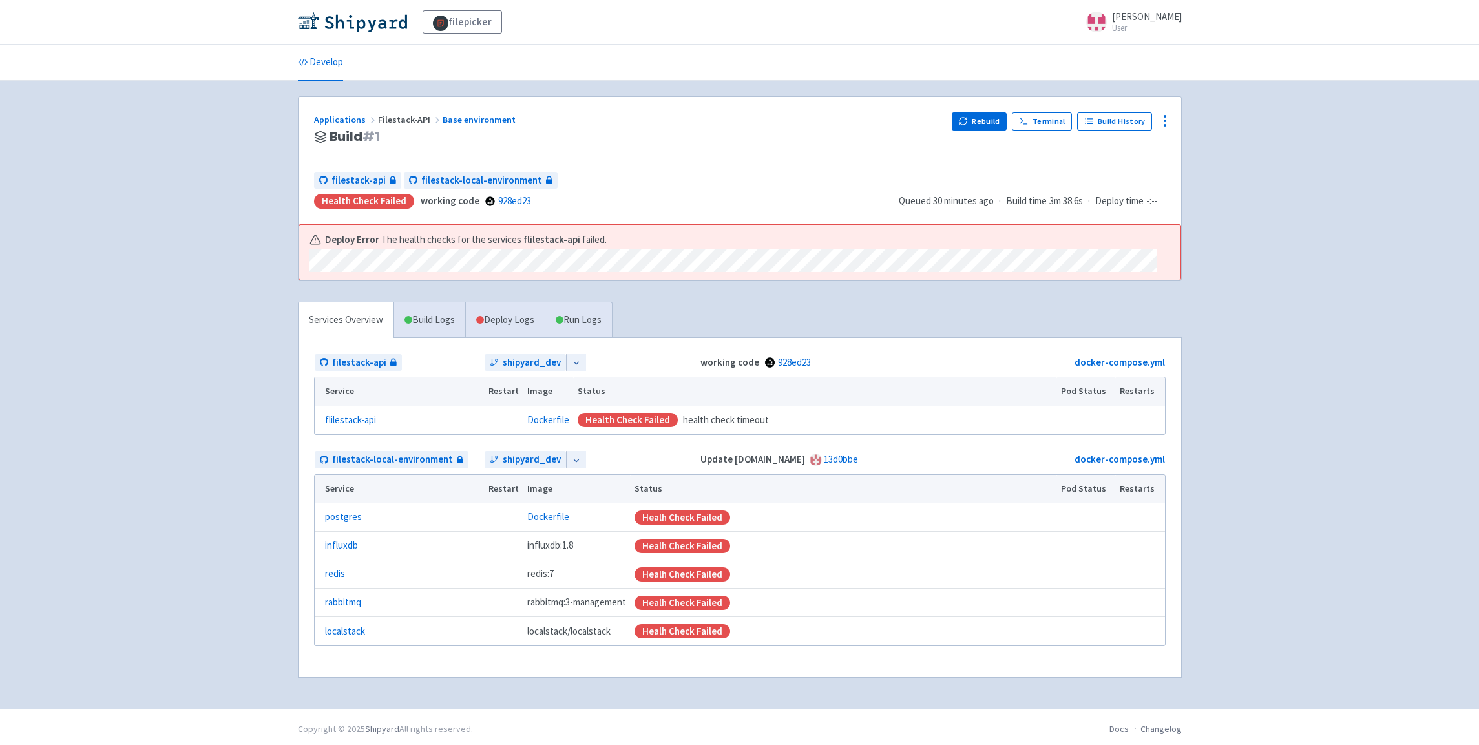
scroll to position [4, 0]
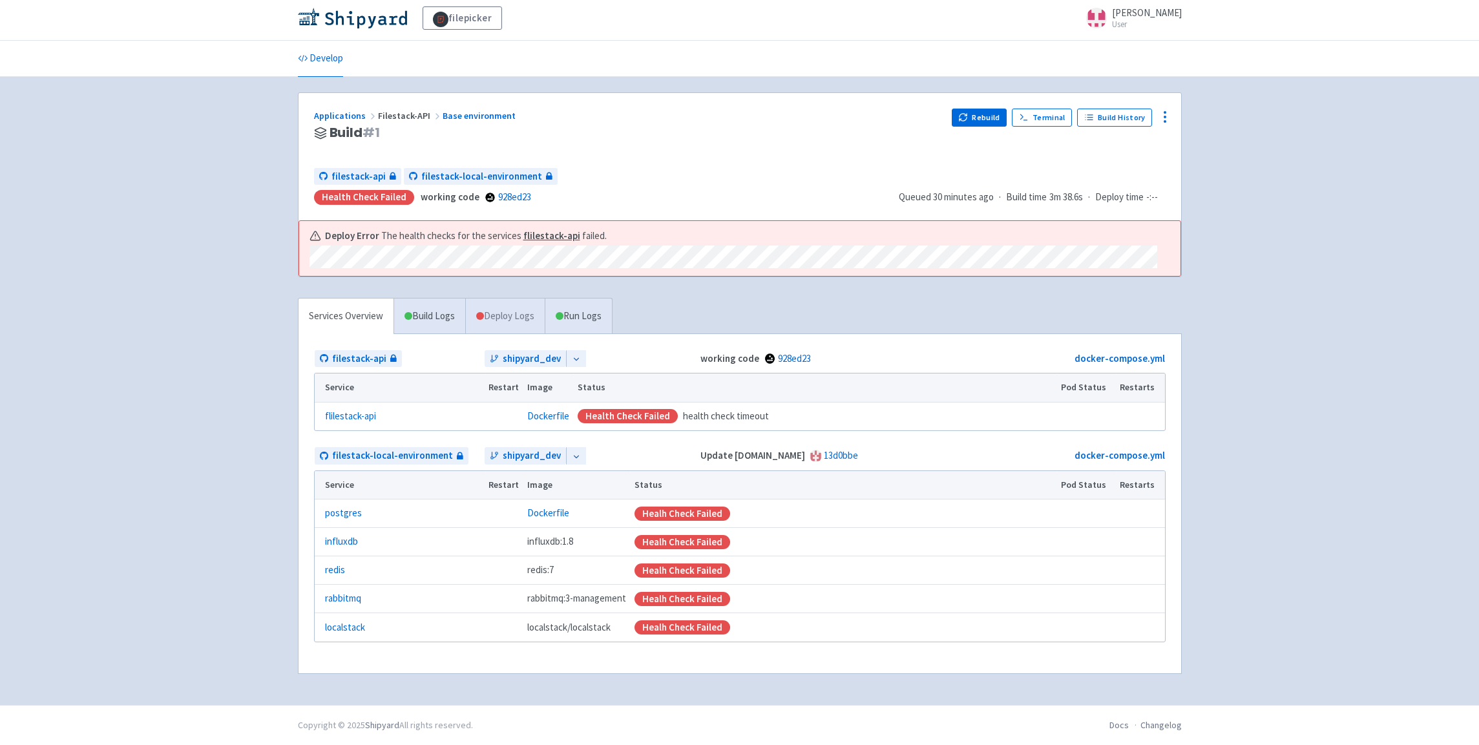
click at [510, 311] on link "Deploy Logs" at bounding box center [504, 317] width 79 height 36
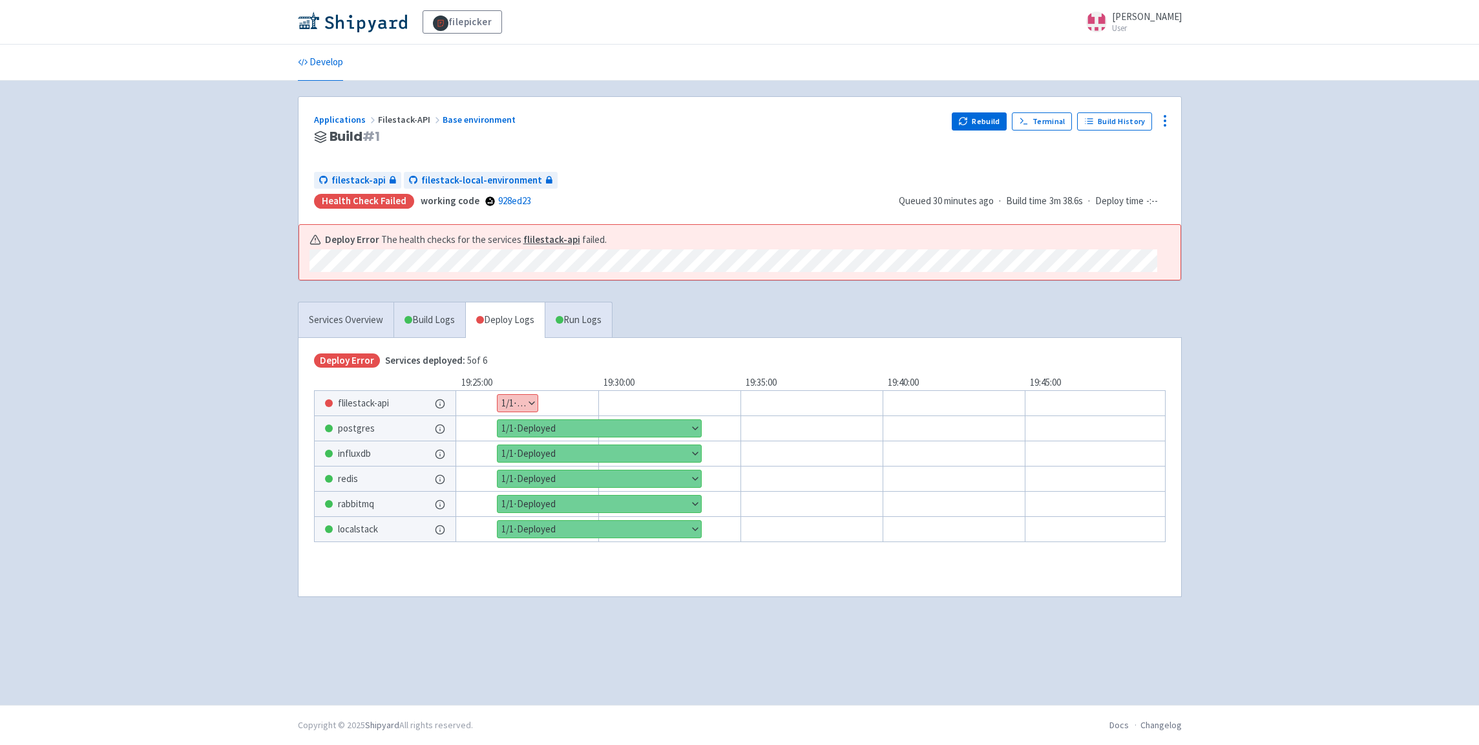
click at [524, 408] on button "Show details" at bounding box center [518, 403] width 40 height 17
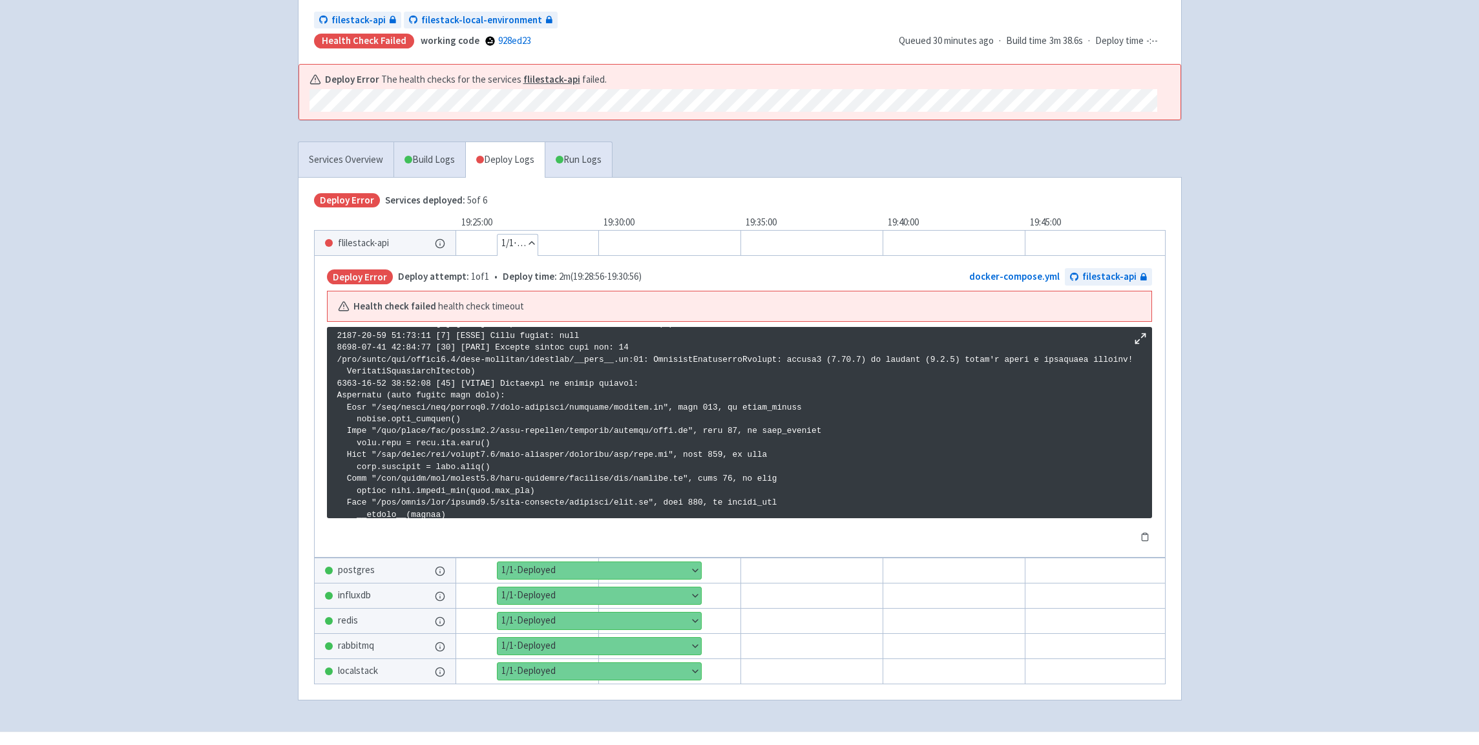
scroll to position [1670, 0]
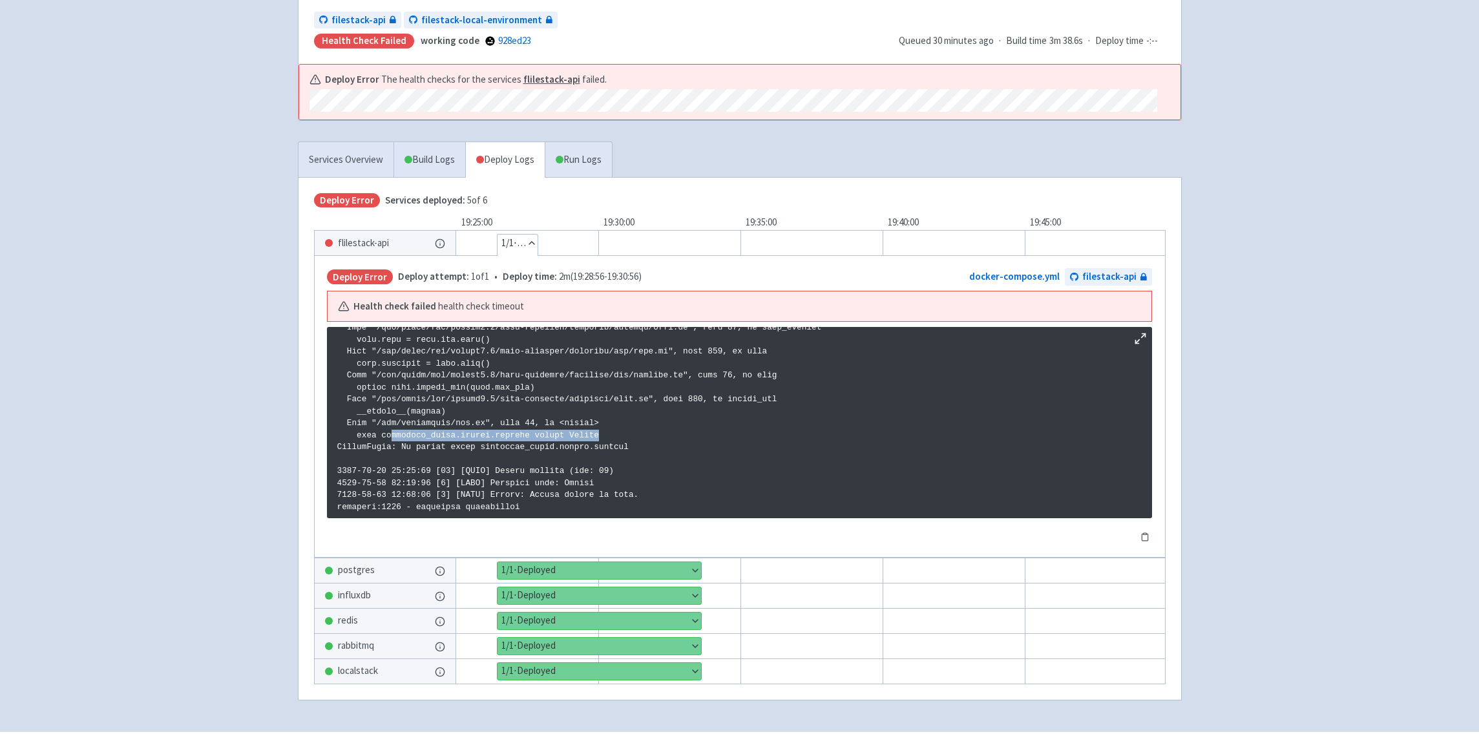
drag, startPoint x: 391, startPoint y: 437, endPoint x: 628, endPoint y: 439, distance: 237.1
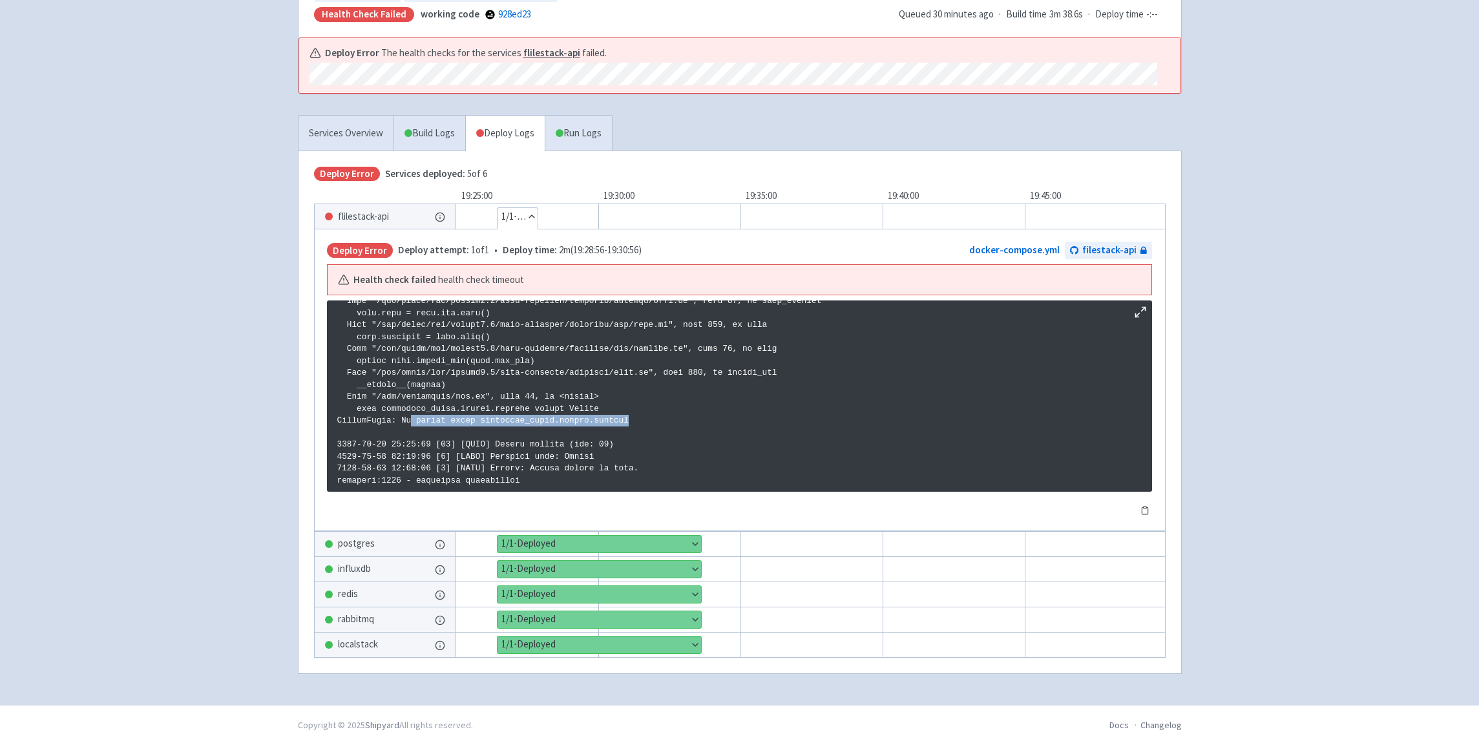
drag, startPoint x: 412, startPoint y: 410, endPoint x: 680, endPoint y: 415, distance: 268.9
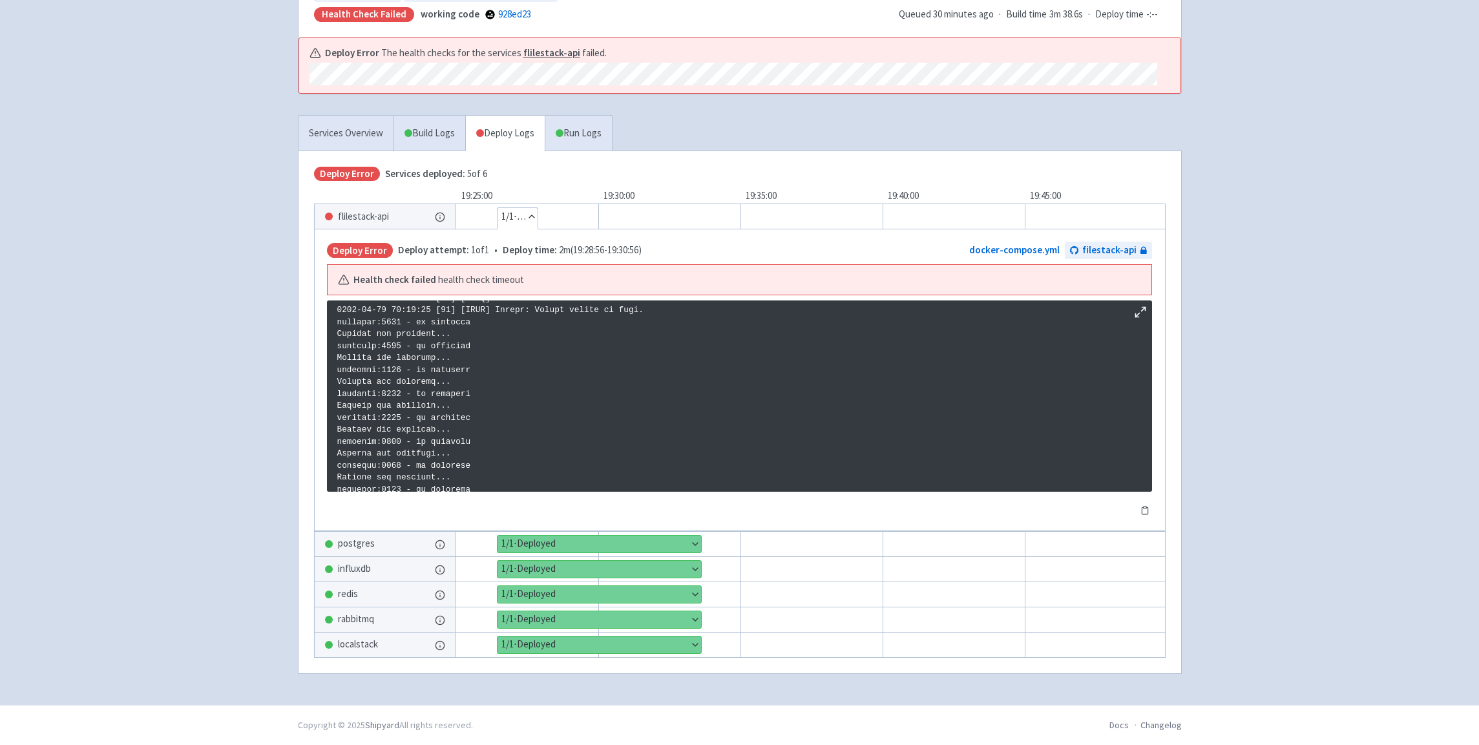
scroll to position [0, 0]
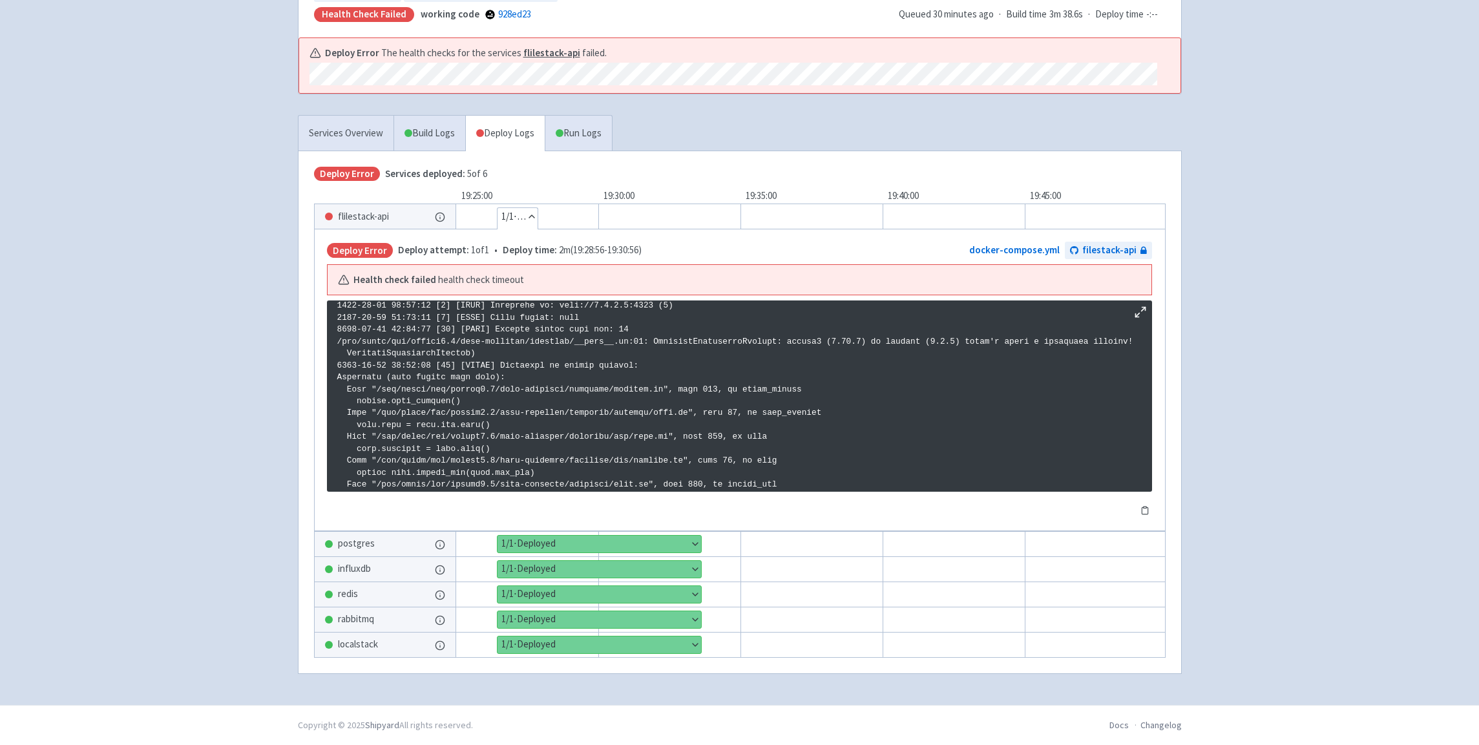
scroll to position [1670, 0]
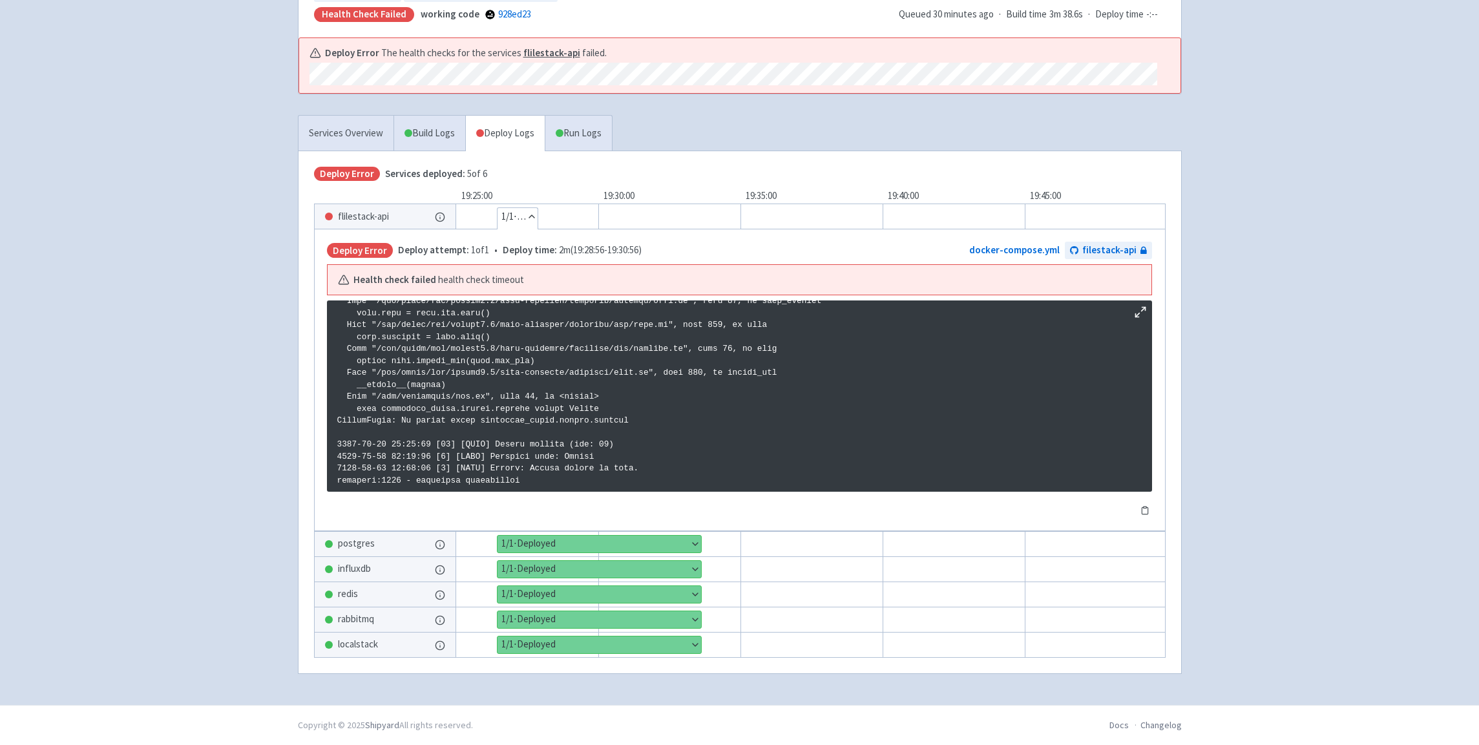
drag, startPoint x: 338, startPoint y: 351, endPoint x: 682, endPoint y: 540, distance: 392.1
click at [682, 492] on pre at bounding box center [739, 395] width 825 height 191
copy div
